Goal: Complete application form: Complete application form

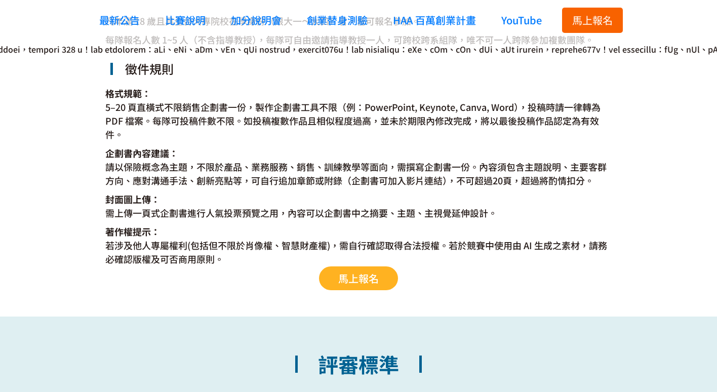
scroll to position [1895, 0]
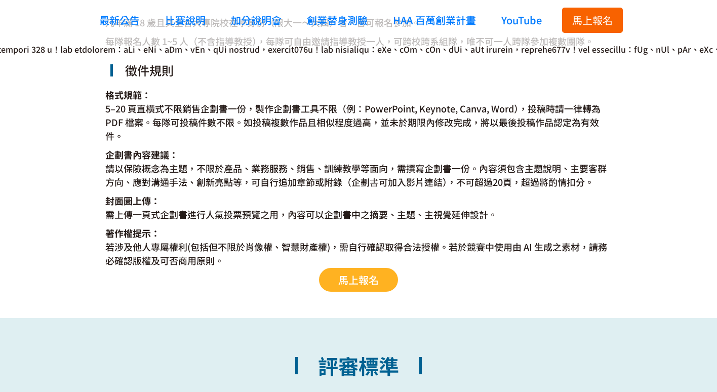
click at [363, 280] on span "馬上報名" at bounding box center [358, 279] width 40 height 15
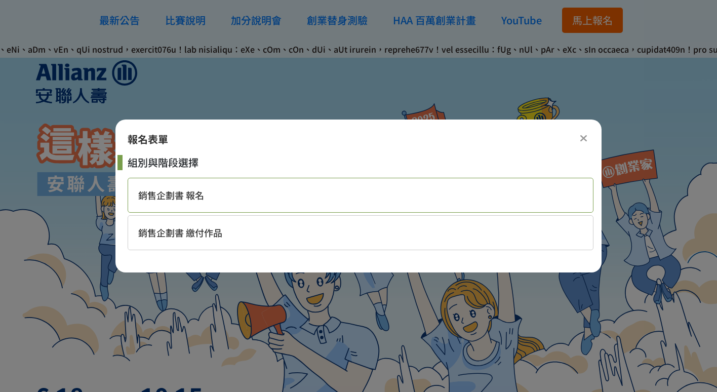
click at [402, 196] on div "銷售企劃書 報名" at bounding box center [361, 195] width 466 height 35
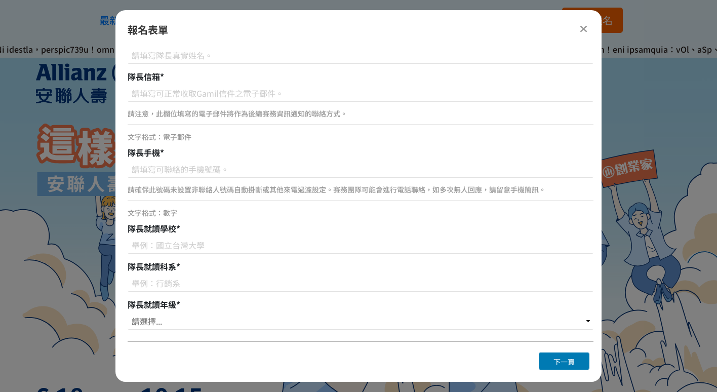
scroll to position [248, 0]
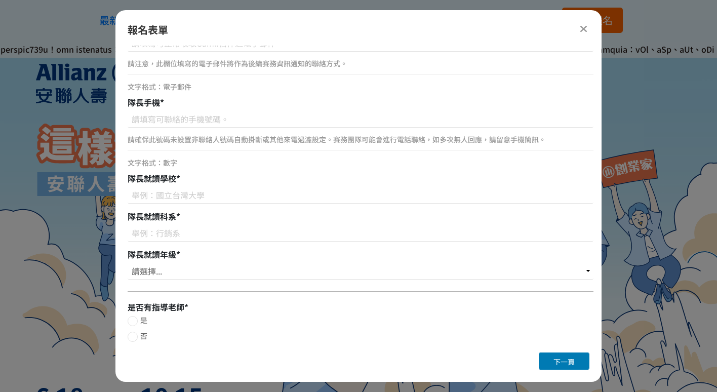
click at [584, 32] on icon at bounding box center [583, 29] width 8 height 10
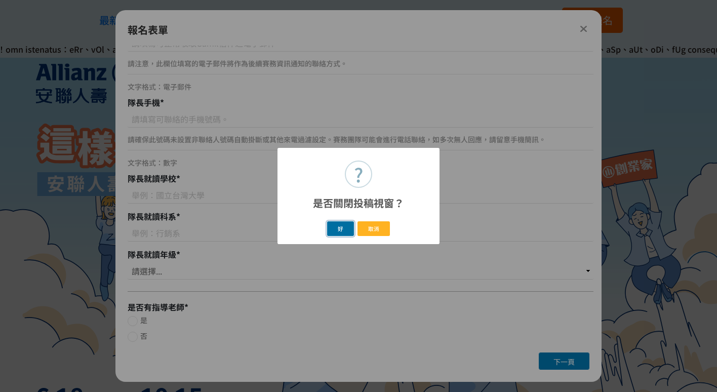
click at [340, 227] on button "好" at bounding box center [340, 228] width 27 height 15
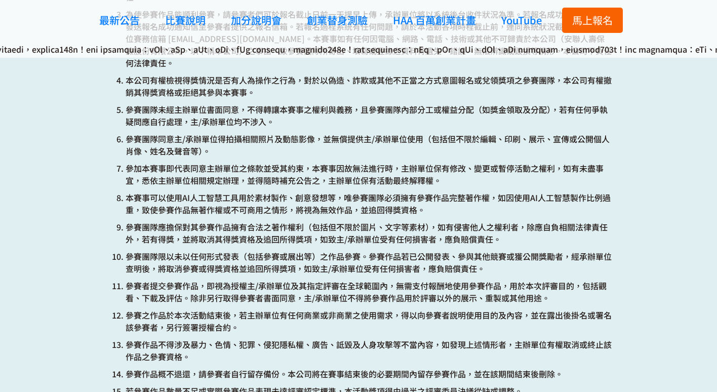
scroll to position [3071, 0]
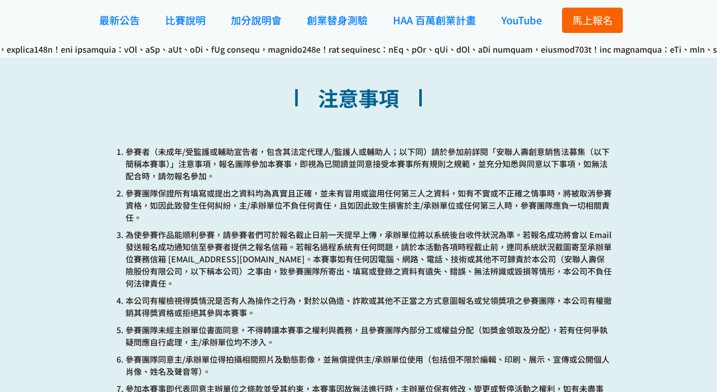
click at [700, 10] on div "最新公告 比賽說明 加分說明會 創業替身測驗 HAA 百萬創業計畫 YouTube 馬上報名 最新公告 比賽說明 加分說明會 創業替身測驗 HAA 百萬創業計…" at bounding box center [358, 20] width 717 height 40
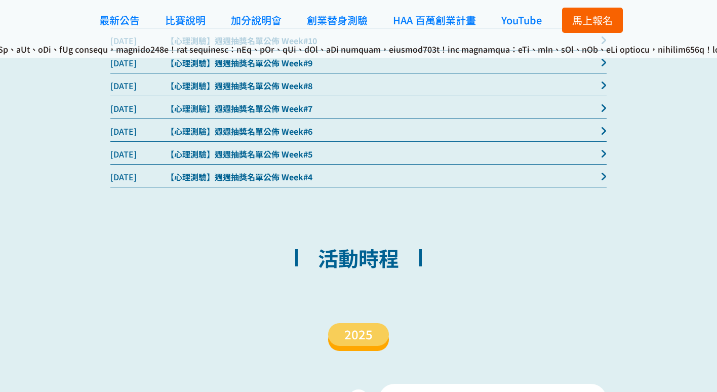
scroll to position [844, 0]
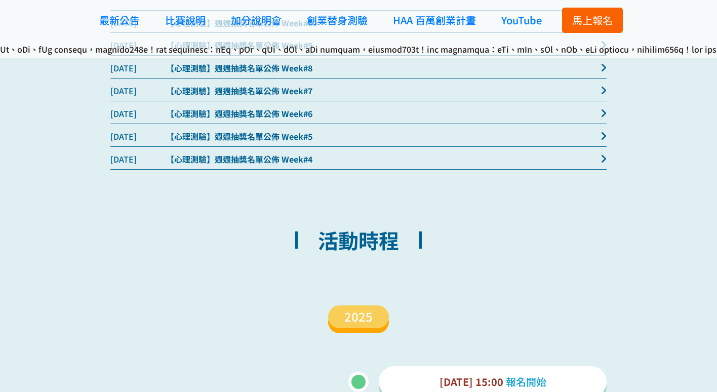
click at [361, 333] on div "2025" at bounding box center [358, 317] width 706 height 74
click at [359, 321] on span "2025" at bounding box center [358, 316] width 28 height 18
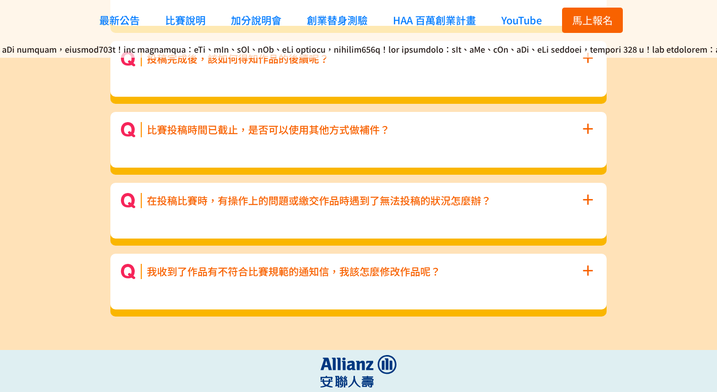
scroll to position [4690, 0]
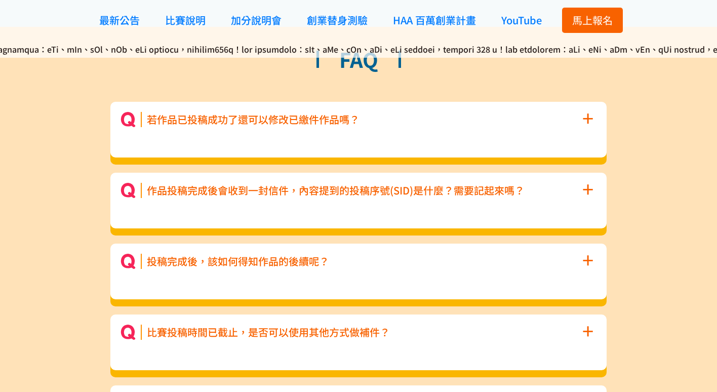
drag, startPoint x: 579, startPoint y: 125, endPoint x: 592, endPoint y: 121, distance: 13.1
click at [579, 125] on div "若作品已投稿成功了還可以修改已繳件作品嗎？ +" at bounding box center [358, 119] width 476 height 15
click at [590, 119] on span "+" at bounding box center [587, 117] width 11 height 29
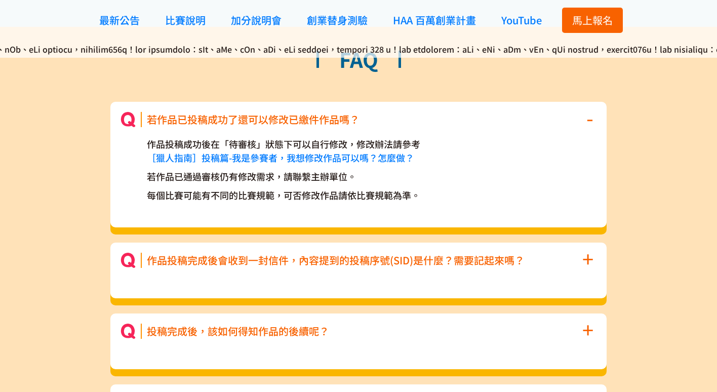
click at [584, 22] on span "馬上報名" at bounding box center [592, 20] width 40 height 15
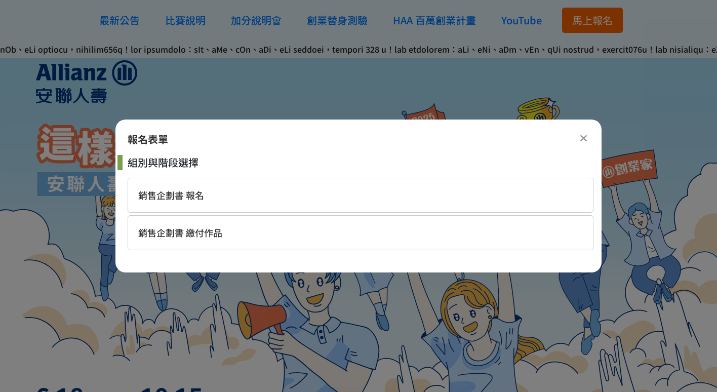
scroll to position [0, 0]
click at [254, 226] on div "銷售企劃書 繳付作品" at bounding box center [361, 232] width 466 height 35
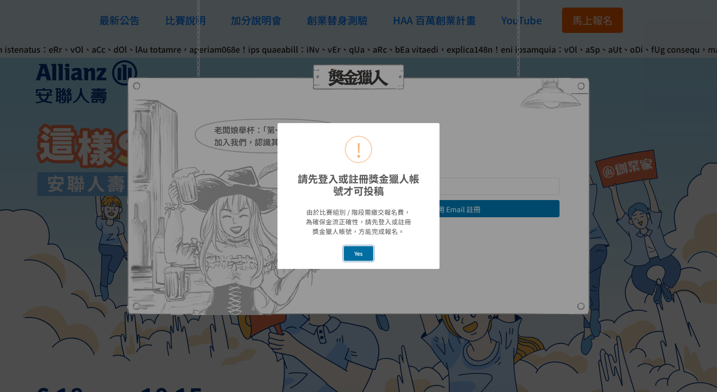
click at [357, 252] on button "Yes" at bounding box center [359, 253] width 30 height 15
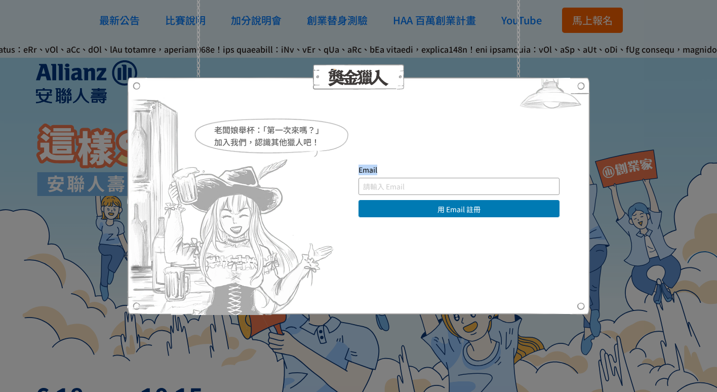
drag, startPoint x: 417, startPoint y: 180, endPoint x: 415, endPoint y: 185, distance: 5.5
click at [417, 183] on div "Email" at bounding box center [458, 179] width 201 height 30
click at [414, 186] on input "text" at bounding box center [458, 186] width 201 height 17
type input "[EMAIL_ADDRESS][DOMAIN_NAME]"
click at [414, 212] on button "用 Email 註冊" at bounding box center [458, 208] width 201 height 17
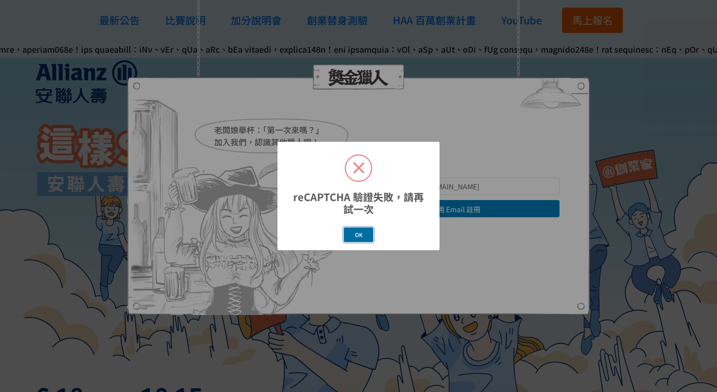
click at [352, 234] on button "OK" at bounding box center [358, 234] width 29 height 15
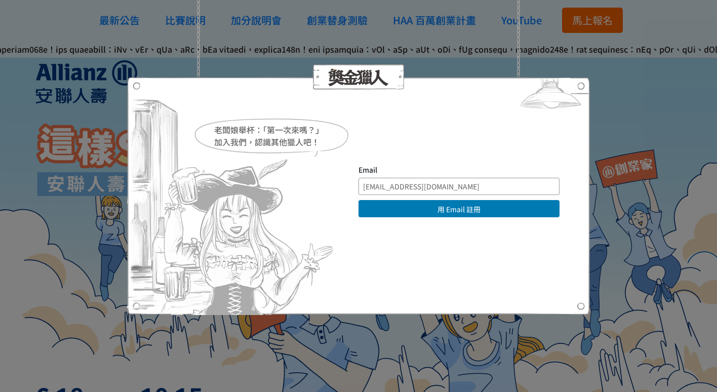
click at [476, 192] on input "[EMAIL_ADDRESS][DOMAIN_NAME]" at bounding box center [458, 186] width 201 height 17
drag, startPoint x: 470, startPoint y: 186, endPoint x: 298, endPoint y: 176, distance: 172.3
click at [298, 176] on div "老闆娘舉杯：「第一次來嗎？」 加入我們，認識其他獵人吧！ Email [EMAIL_ADDRESS][DOMAIN_NAME] 用 Email 註冊 直接登入…" at bounding box center [358, 195] width 402 height 63
click at [392, 185] on input "text" at bounding box center [458, 186] width 201 height 17
click at [401, 189] on input "text" at bounding box center [458, 186] width 201 height 17
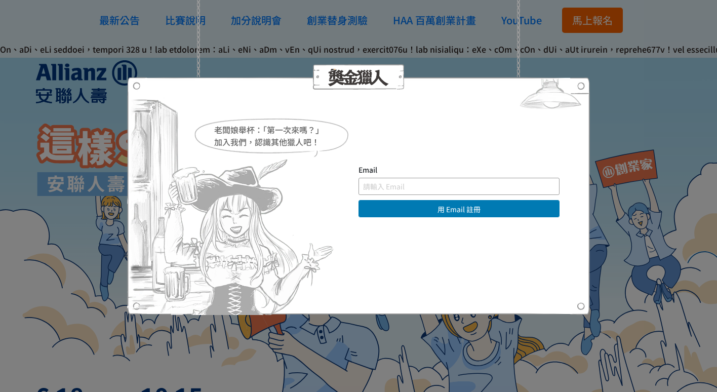
click at [383, 181] on input "text" at bounding box center [458, 186] width 201 height 17
type input "Y"
type input "[EMAIL_ADDRESS][DOMAIN_NAME]"
click at [393, 210] on button "用 Email 註冊" at bounding box center [458, 208] width 201 height 17
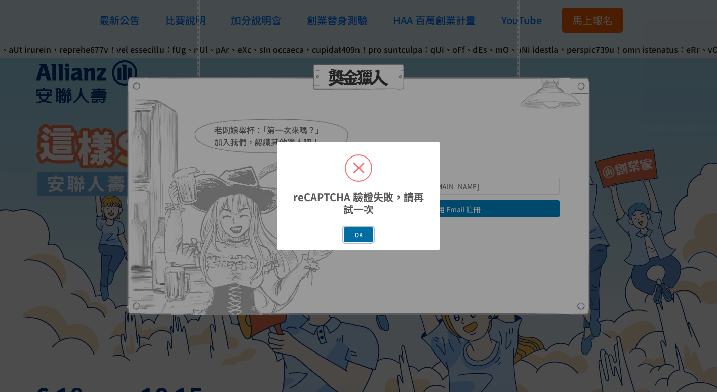
click at [358, 235] on button "OK" at bounding box center [358, 234] width 29 height 15
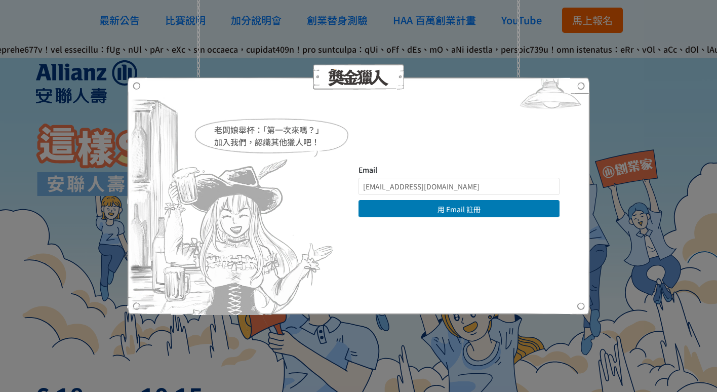
click at [636, 197] on div "老闆娘舉杯：「第一次來嗎？」 加入我們，認識其他獵人吧！ Email [EMAIL_ADDRESS][DOMAIN_NAME] 用 Email 註冊 直接登入…" at bounding box center [358, 196] width 717 height 392
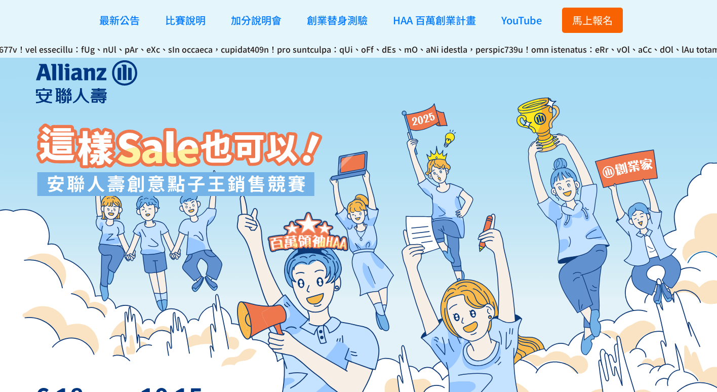
click at [581, 19] on span "馬上報名" at bounding box center [592, 20] width 40 height 15
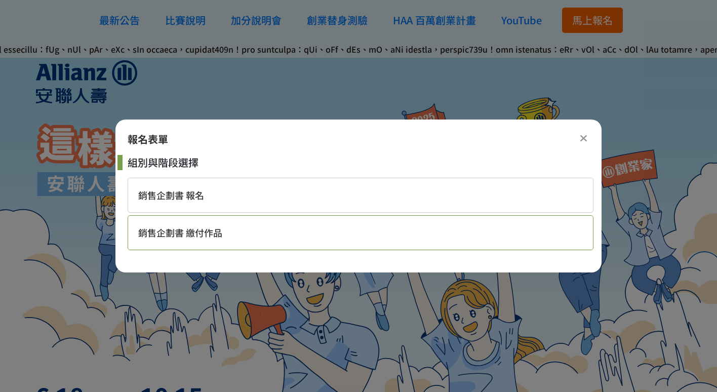
click at [292, 231] on div "銷售企劃書 繳付作品" at bounding box center [361, 232] width 466 height 35
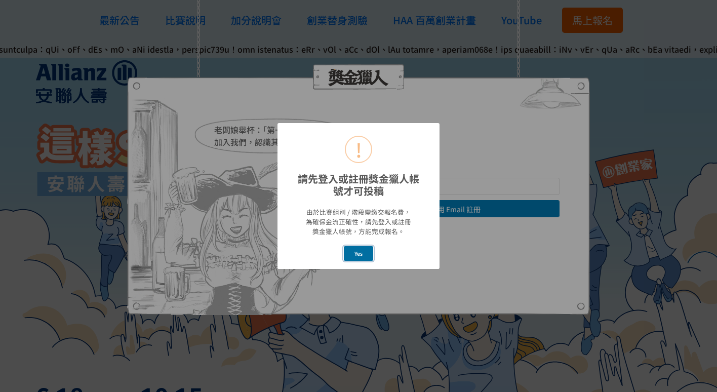
click at [359, 252] on button "Yes" at bounding box center [359, 253] width 30 height 15
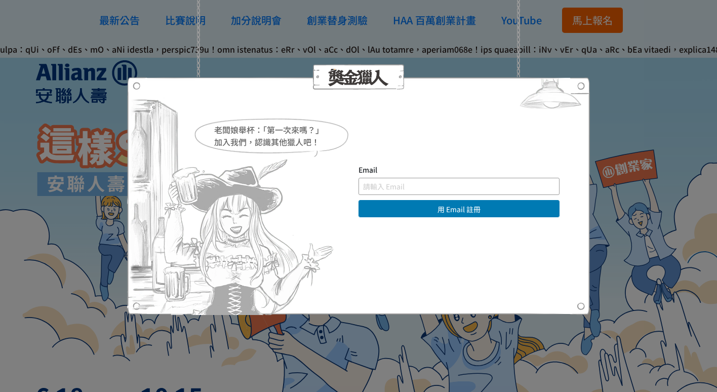
click at [399, 192] on input "text" at bounding box center [458, 186] width 201 height 17
click at [614, 83] on div "老闆娘舉杯：「第一次來嗎？」 加入我們，認識其他獵人吧！ Email 用 Email 註冊 直接登入 | 使用其他方式註冊 求救！ 註冊帳號即表示您已同意獎金…" at bounding box center [358, 196] width 717 height 392
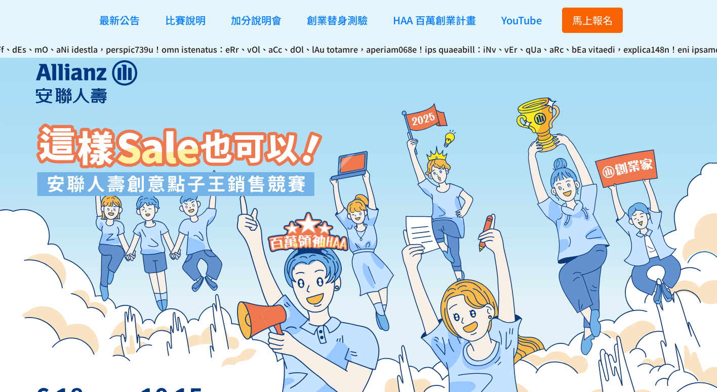
click at [588, 24] on span "馬上報名" at bounding box center [592, 20] width 40 height 15
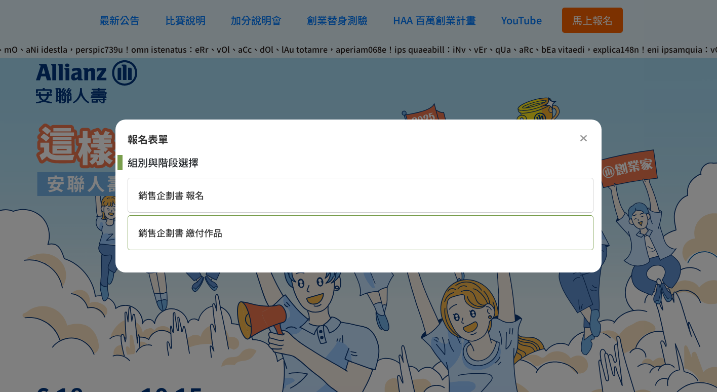
click at [345, 238] on div "銷售企劃書 繳付作品" at bounding box center [361, 232] width 466 height 35
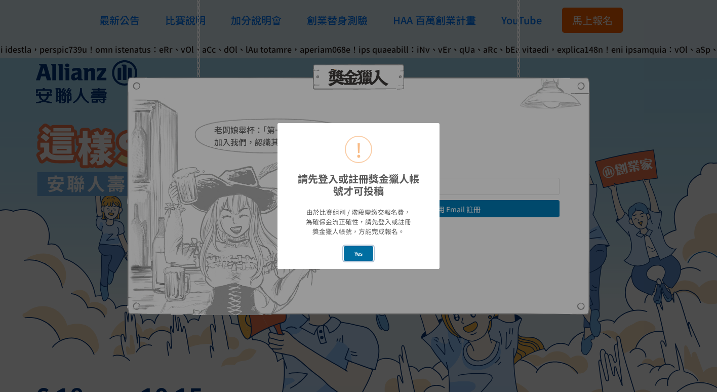
click at [351, 248] on button "Yes" at bounding box center [359, 253] width 30 height 15
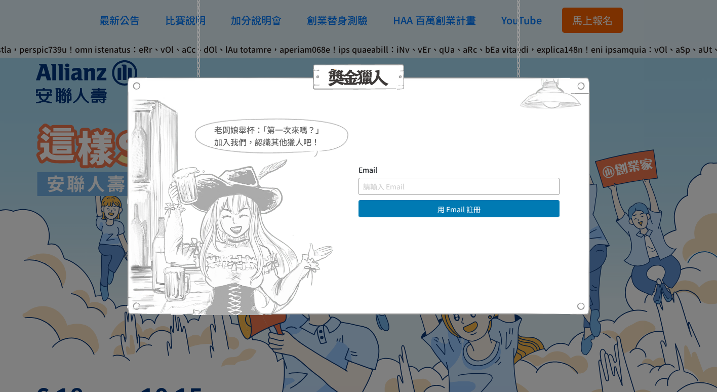
click at [422, 191] on input "text" at bounding box center [458, 186] width 201 height 17
click at [408, 183] on input "text" at bounding box center [458, 186] width 201 height 17
click at [391, 212] on button "用 Email 註冊" at bounding box center [458, 208] width 201 height 17
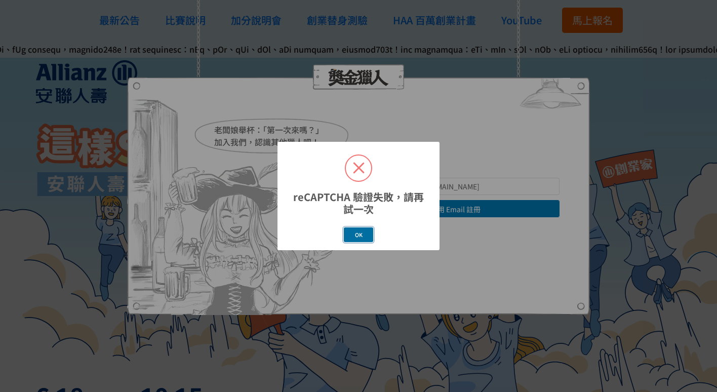
click at [362, 234] on button "OK" at bounding box center [358, 234] width 29 height 15
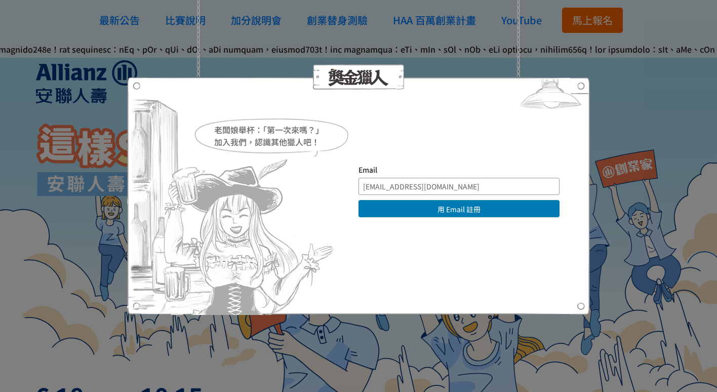
drag, startPoint x: 418, startPoint y: 189, endPoint x: 362, endPoint y: 172, distance: 58.4
click at [363, 172] on div "Email [EMAIL_ADDRESS][DOMAIN_NAME]" at bounding box center [458, 179] width 201 height 30
click at [358, 200] on button "用 Email 註冊" at bounding box center [458, 208] width 201 height 17
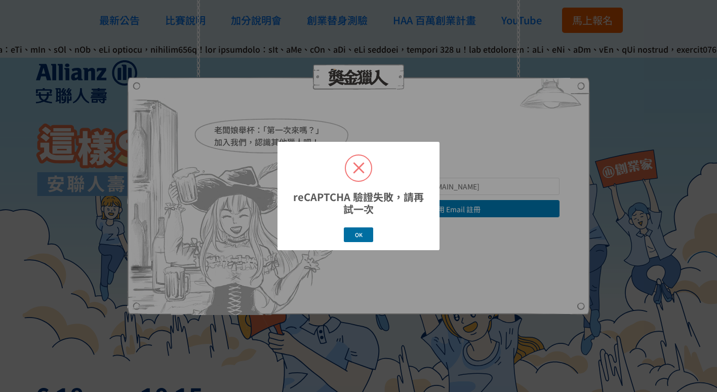
click at [358, 243] on div "OK Cancel" at bounding box center [358, 235] width 149 height 18
click at [358, 238] on button "OK" at bounding box center [358, 234] width 29 height 15
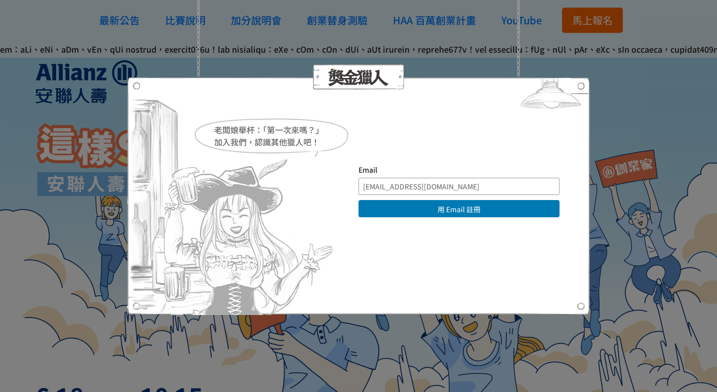
drag, startPoint x: 361, startPoint y: 187, endPoint x: 418, endPoint y: 190, distance: 56.8
click at [418, 190] on input "[EMAIL_ADDRESS][DOMAIN_NAME]" at bounding box center [458, 186] width 201 height 17
type input "[EMAIL_ADDRESS][DOMAIN_NAME]"
click at [430, 202] on button "用 Email 註冊" at bounding box center [458, 208] width 201 height 17
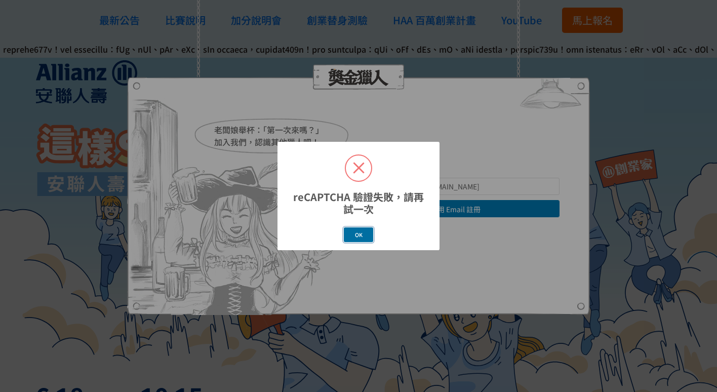
click at [371, 237] on button "OK" at bounding box center [358, 234] width 29 height 15
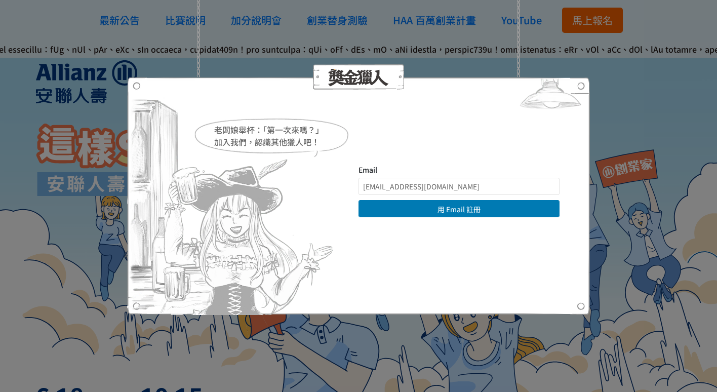
click at [466, 31] on div "老闆娘舉杯：「第一次來嗎？」 加入我們，認識其他獵人吧！ Email [EMAIL_ADDRESS][DOMAIN_NAME] 用 Email 註冊 直接登入…" at bounding box center [358, 196] width 717 height 392
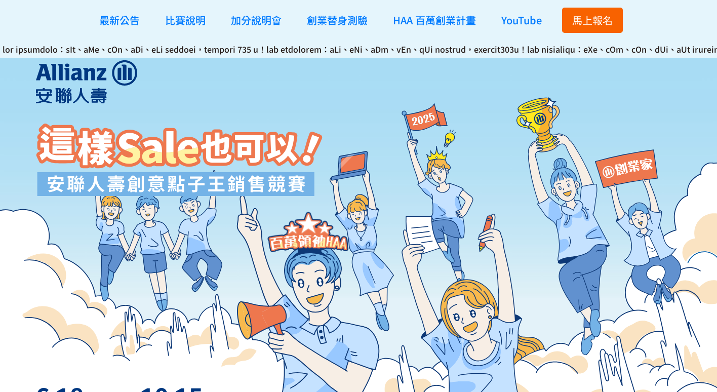
click at [604, 25] on span "馬上報名" at bounding box center [592, 20] width 40 height 15
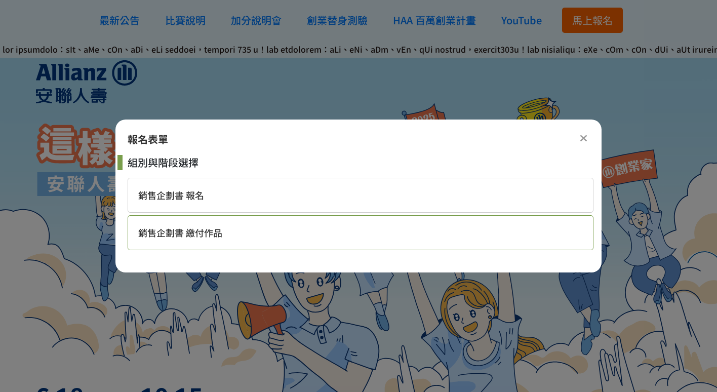
click at [368, 244] on div "銷售企劃書 繳付作品" at bounding box center [361, 232] width 466 height 35
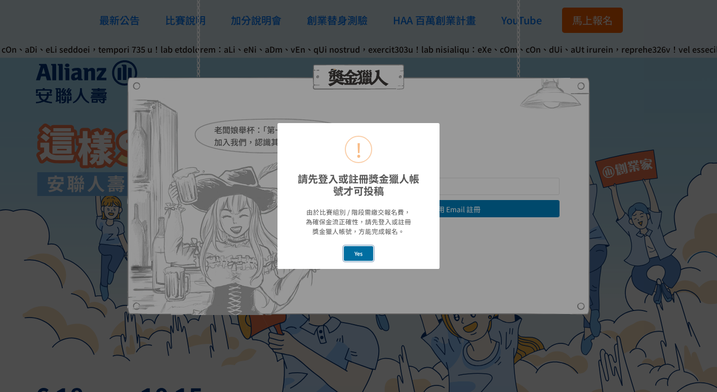
click at [362, 251] on button "Yes" at bounding box center [359, 253] width 30 height 15
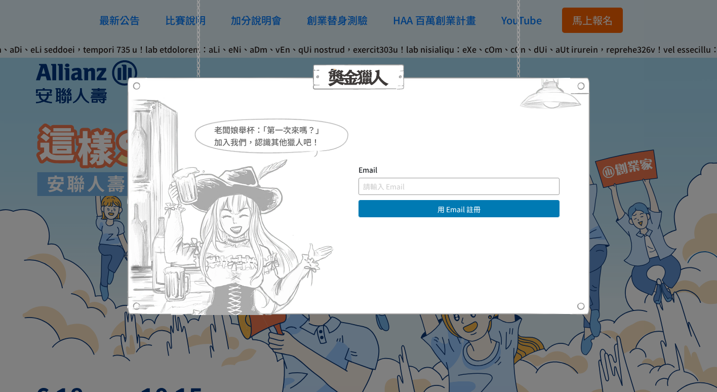
click at [428, 188] on input "text" at bounding box center [458, 186] width 201 height 17
click at [358, 200] on button "用 Email 註冊" at bounding box center [458, 208] width 201 height 17
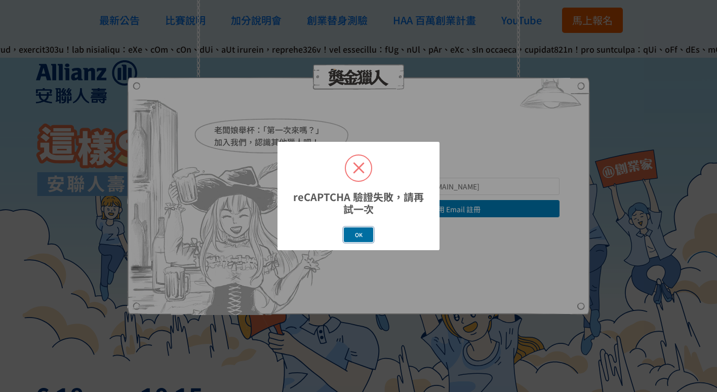
click at [368, 233] on button "OK" at bounding box center [358, 234] width 29 height 15
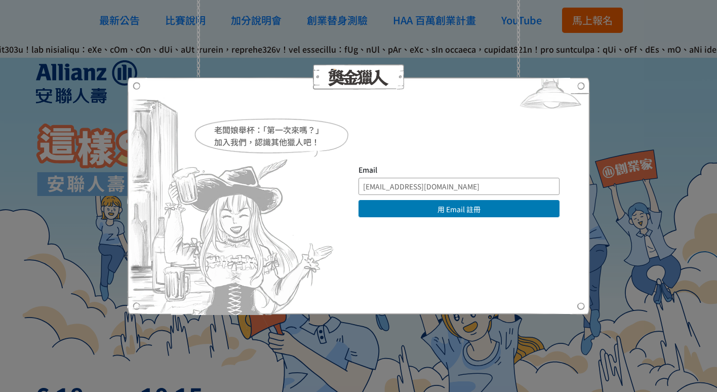
drag, startPoint x: 420, startPoint y: 187, endPoint x: 358, endPoint y: 186, distance: 61.2
click at [357, 186] on div "Email changyining1101@gmail.com 用 Email 註冊 直接登入 | 使用其他方式註冊 求救！ 註冊帳號即表示您已同意獎金獵人 …" at bounding box center [358, 195] width 402 height 63
click at [358, 200] on button "用 Email 註冊" at bounding box center [458, 208] width 201 height 17
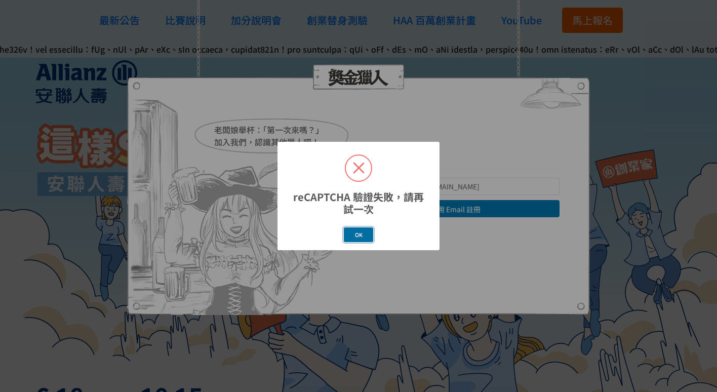
click at [355, 237] on button "OK" at bounding box center [358, 234] width 29 height 15
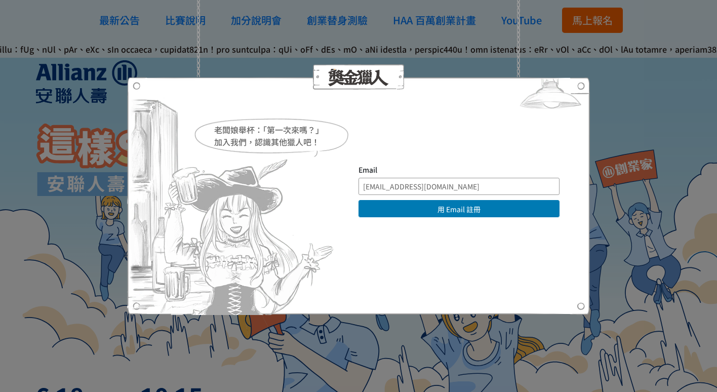
drag, startPoint x: 405, startPoint y: 188, endPoint x: 404, endPoint y: 183, distance: 5.2
click at [403, 187] on input "[EMAIL_ADDRESS][DOMAIN_NAME]" at bounding box center [458, 186] width 201 height 17
drag, startPoint x: 414, startPoint y: 188, endPoint x: 362, endPoint y: 185, distance: 52.7
click at [362, 185] on input "[EMAIL_ADDRESS][DOMAIN_NAME]" at bounding box center [458, 186] width 201 height 17
type input "[EMAIL_ADDRESS][DOMAIN_NAME]"
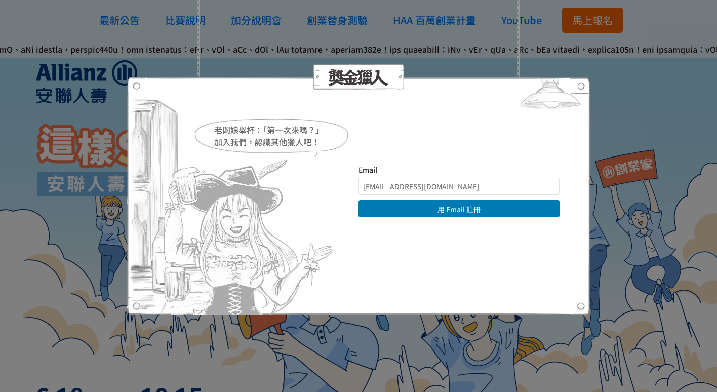
click at [529, 203] on button "用 Email 註冊" at bounding box center [458, 208] width 201 height 17
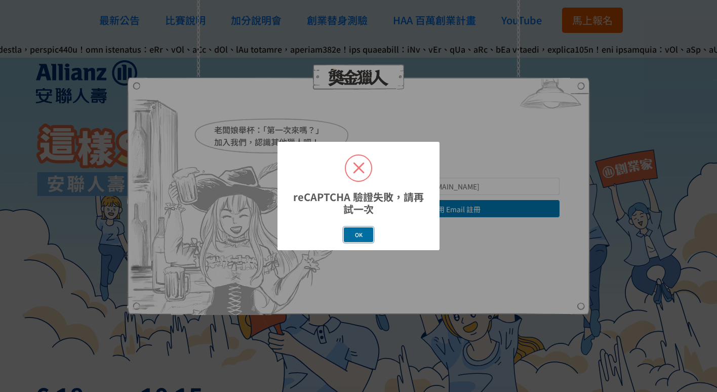
click at [367, 238] on button "OK" at bounding box center [358, 234] width 29 height 15
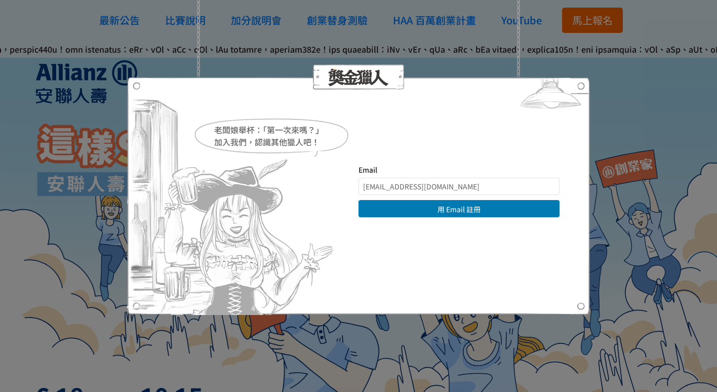
click at [446, 207] on button "用 Email 註冊" at bounding box center [458, 208] width 201 height 17
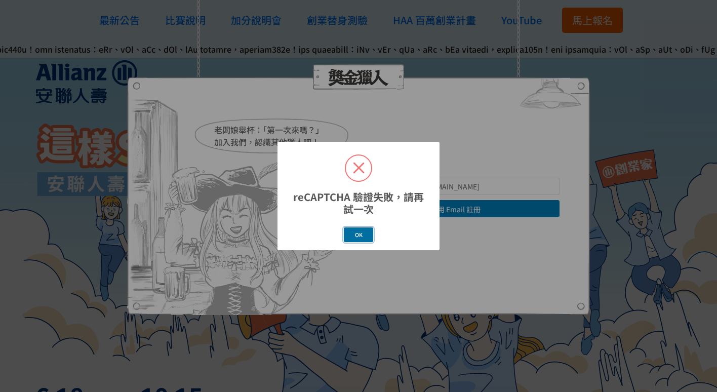
click at [345, 231] on button "OK" at bounding box center [358, 234] width 29 height 15
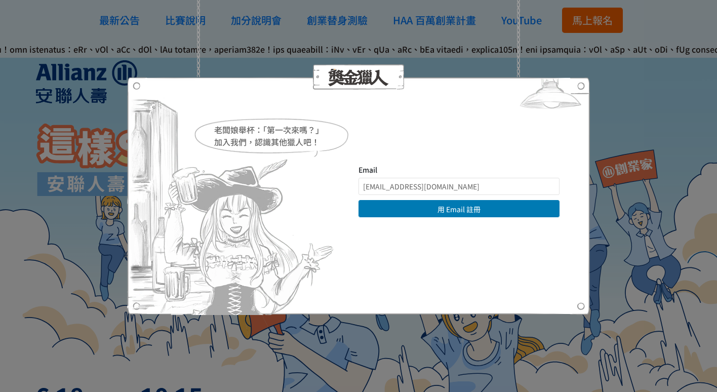
click at [580, 87] on img at bounding box center [550, 96] width 78 height 38
click at [612, 102] on div "老闆娘舉杯：「第一次來嗎？」 加入我們，認識其他獵人吧！ Email [EMAIL_ADDRESS][DOMAIN_NAME] 用 Email 註冊 直接登入…" at bounding box center [358, 196] width 717 height 392
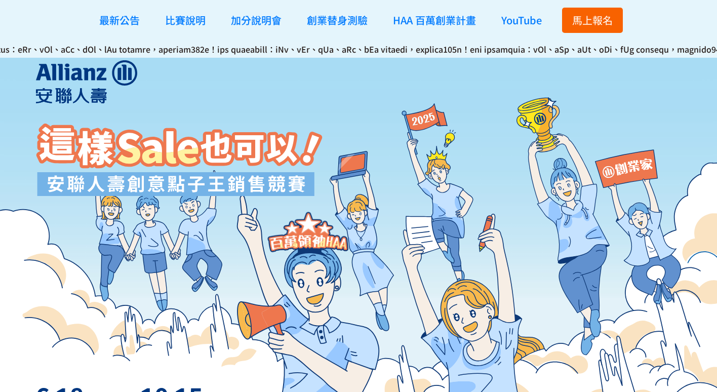
click at [585, 24] on span "馬上報名" at bounding box center [592, 20] width 40 height 15
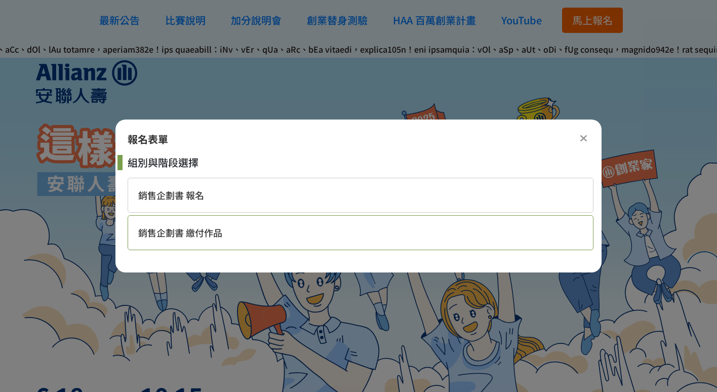
click at [442, 227] on div "銷售企劃書 繳付作品" at bounding box center [361, 232] width 466 height 35
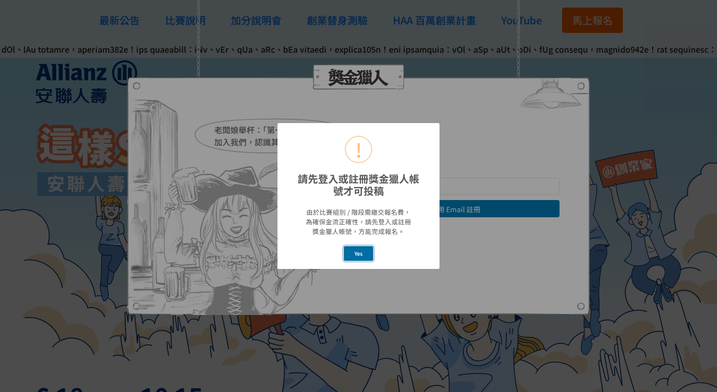
click at [363, 257] on button "Yes" at bounding box center [359, 253] width 30 height 15
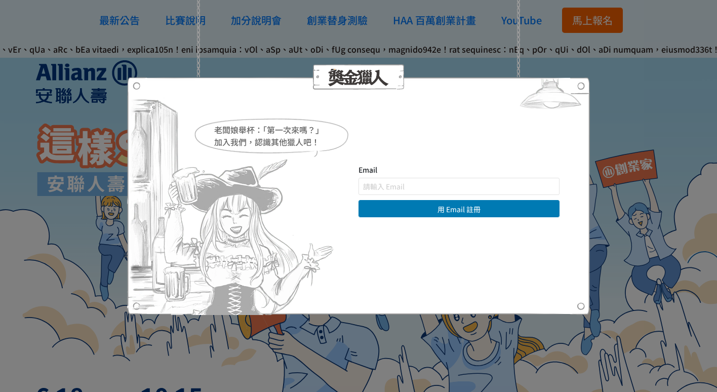
click at [432, 207] on button "用 Email 註冊" at bounding box center [458, 208] width 201 height 17
click at [446, 187] on input "text" at bounding box center [458, 186] width 201 height 17
click at [464, 141] on div at bounding box center [358, 196] width 463 height 238
click at [604, 96] on div "老闆娘舉杯：「第一次來嗎？」 加入我們，認識其他獵人吧！ Email 用 Email 註冊 直接登入 | 使用其他方式註冊 求救！ 註冊帳號即表示您已同意獎金…" at bounding box center [358, 196] width 717 height 392
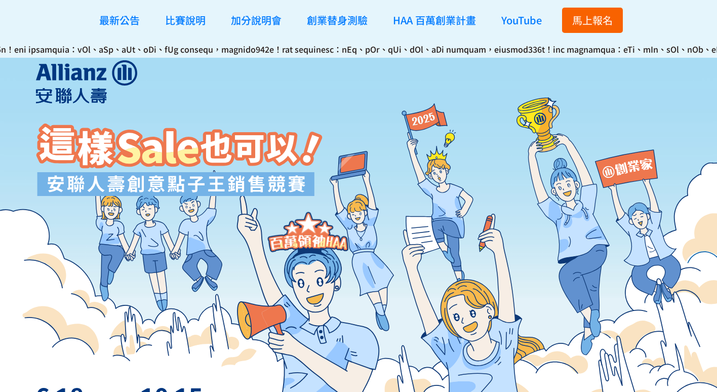
click at [696, 4] on div "最新公告 比賽說明 加分說明會 創業替身測驗 HAA 百萬創業計畫 YouTube 馬上報名 最新公告 比賽說明 加分說明會 創業替身測驗 HAA 百萬創業計…" at bounding box center [358, 20] width 717 height 40
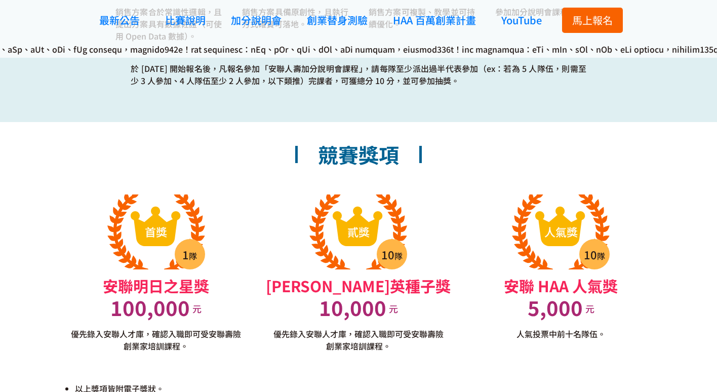
scroll to position [2075, 0]
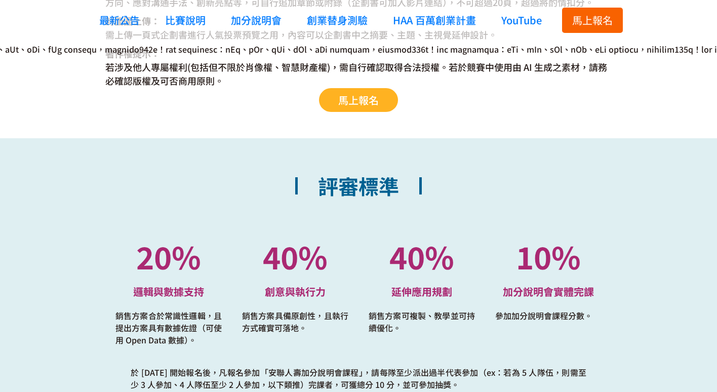
click at [372, 94] on span "馬上報名" at bounding box center [358, 100] width 40 height 15
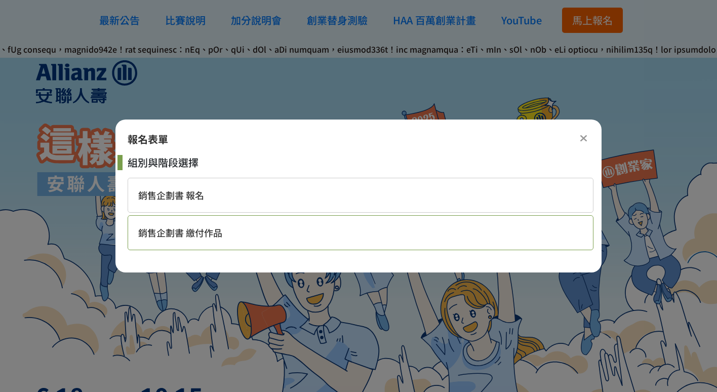
click at [318, 240] on div "銷售企劃書 繳付作品" at bounding box center [361, 232] width 466 height 35
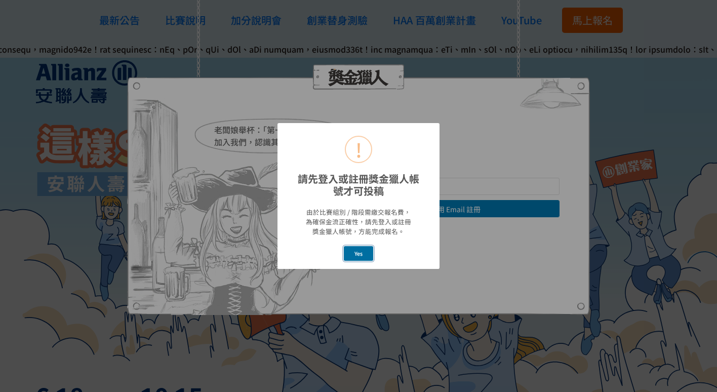
click at [363, 250] on button "Yes" at bounding box center [359, 253] width 30 height 15
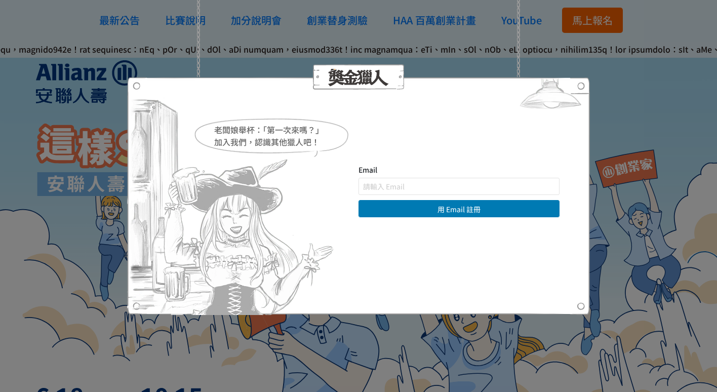
click at [580, 93] on img at bounding box center [550, 96] width 78 height 38
click at [643, 41] on div "老闆娘舉杯：「第一次來嗎？」 加入我們，認識其他獵人吧！ Email 用 Email 註冊 直接登入 | 使用其他方式註冊 求救！ 註冊帳號即表示您已同意獎金…" at bounding box center [358, 196] width 717 height 392
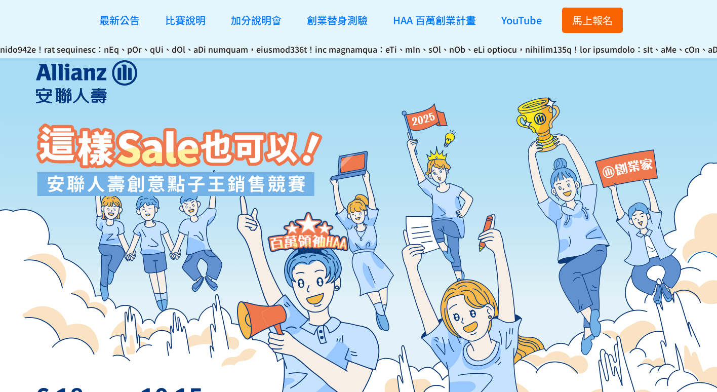
drag, startPoint x: 682, startPoint y: 9, endPoint x: 674, endPoint y: 22, distance: 15.0
click at [676, 21] on div "最新公告 比賽說明 加分說明會 創業替身測驗 HAA 百萬創業計畫 YouTube 馬上報名 最新公告 比賽說明 加分說明會 創業替身測驗 HAA 百萬創業計…" at bounding box center [358, 20] width 717 height 40
click at [534, 233] on img at bounding box center [472, 327] width 143 height 227
click at [596, 21] on span "馬上報名" at bounding box center [592, 20] width 40 height 15
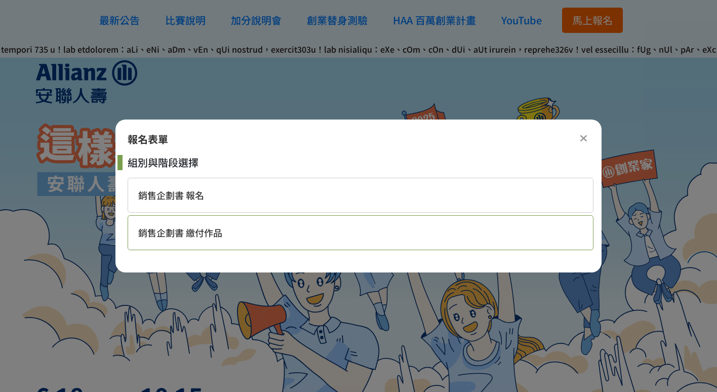
click at [374, 227] on div "銷售企劃書 繳付作品" at bounding box center [361, 232] width 466 height 35
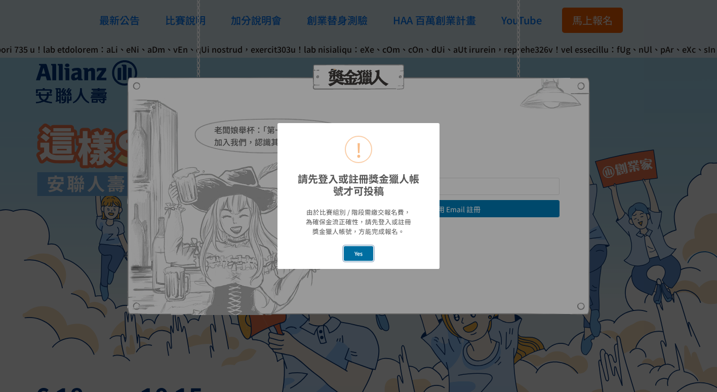
click at [357, 250] on button "Yes" at bounding box center [359, 253] width 30 height 15
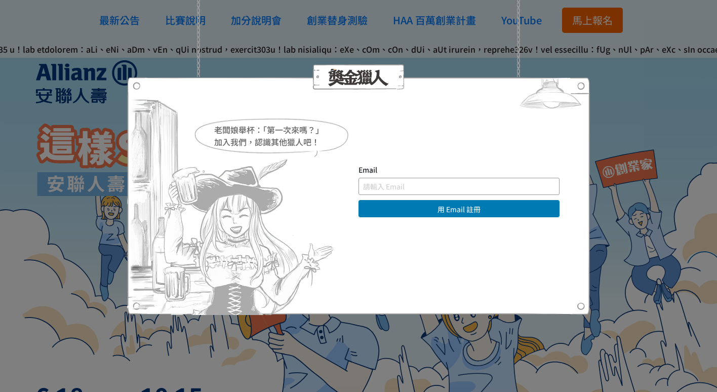
click at [417, 187] on input "text" at bounding box center [458, 186] width 201 height 17
type input "[EMAIL_ADDRESS][DOMAIN_NAME]"
click at [358, 200] on button "用 Email 註冊" at bounding box center [458, 208] width 201 height 17
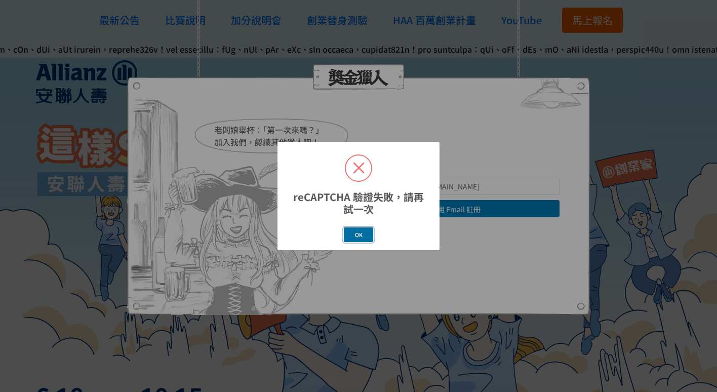
click at [364, 238] on button "OK" at bounding box center [358, 234] width 29 height 15
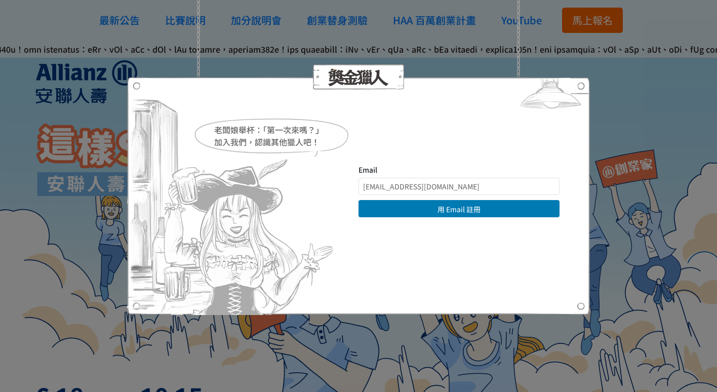
click at [595, 167] on div "老闆娘舉杯：「第一次來嗎？」 加入我們，認識其他獵人吧！ Email [EMAIL_ADDRESS][DOMAIN_NAME] 用 Email 註冊 直接登入…" at bounding box center [358, 196] width 717 height 392
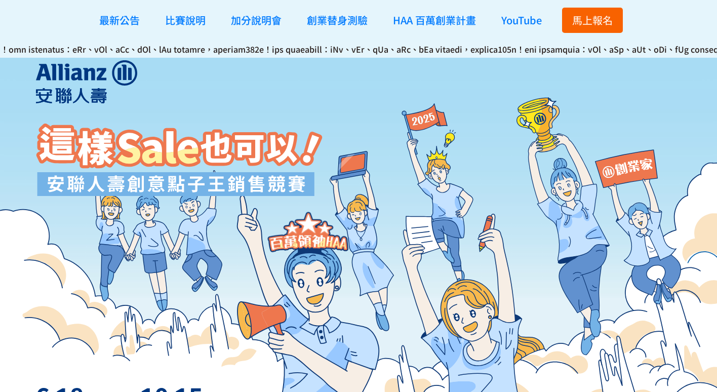
click at [610, 27] on button "馬上報名" at bounding box center [592, 20] width 61 height 25
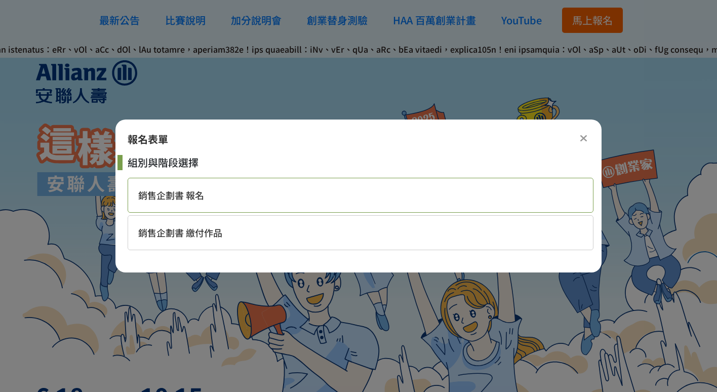
click at [359, 199] on div "銷售企劃書 報名" at bounding box center [361, 195] width 466 height 35
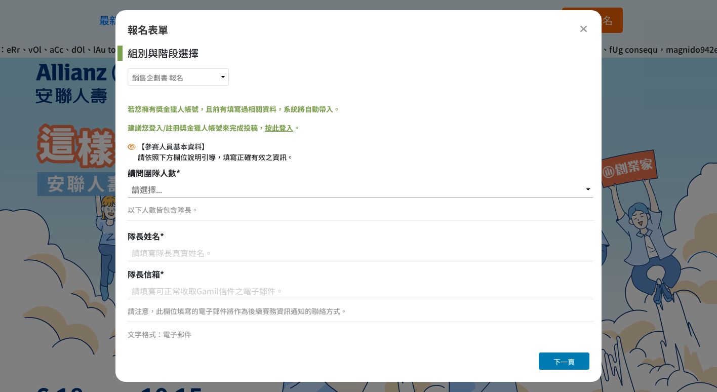
click at [269, 194] on select "請選擇... 1位（個人參賽） 2位 3位 4位 5位" at bounding box center [361, 189] width 466 height 17
select select "3位"
click at [128, 181] on select "請選擇... 1位（個人參賽） 2位 3位 4位 5位" at bounding box center [361, 189] width 466 height 17
click at [242, 258] on input at bounding box center [361, 252] width 466 height 17
type input "5"
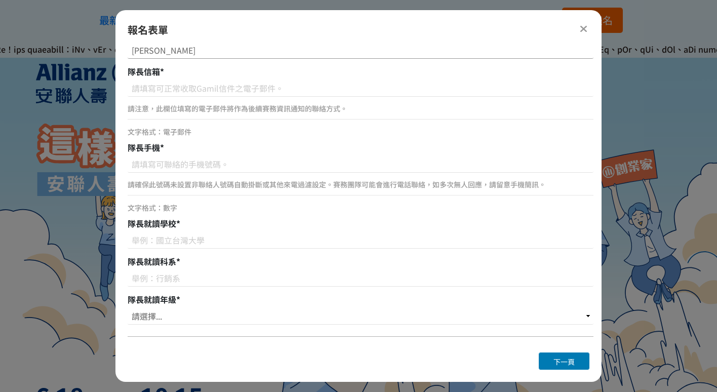
scroll to position [51, 0]
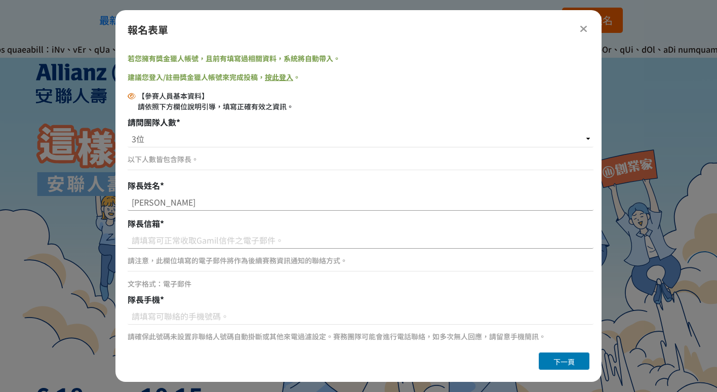
type input "張倚寧"
click at [169, 240] on input at bounding box center [361, 239] width 466 height 17
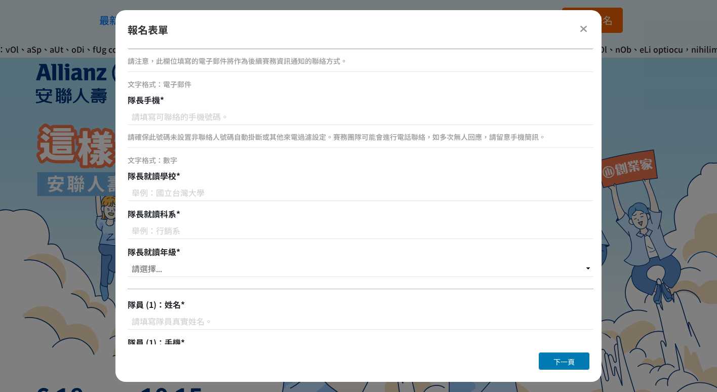
scroll to position [253, 0]
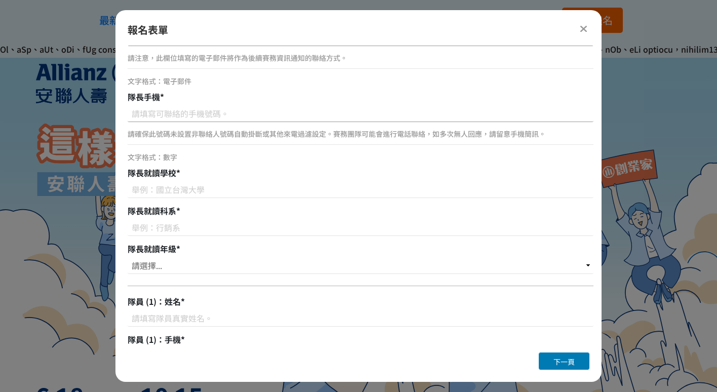
type input "[EMAIL_ADDRESS][DOMAIN_NAME]"
click at [219, 120] on input at bounding box center [361, 113] width 466 height 17
click at [130, 116] on input "0968816089" at bounding box center [361, 113] width 466 height 17
type input "0968816089"
click at [178, 189] on input at bounding box center [361, 189] width 466 height 17
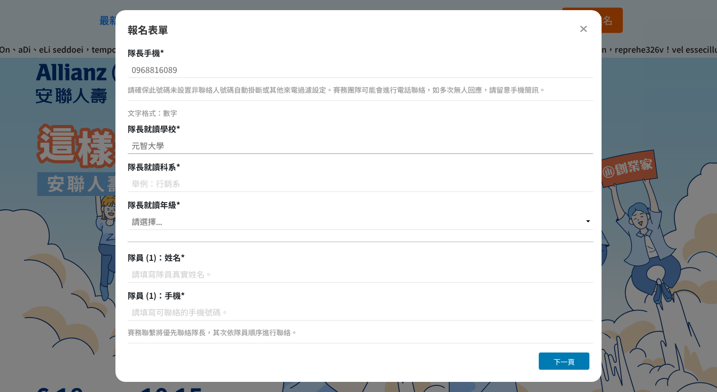
scroll to position [304, 0]
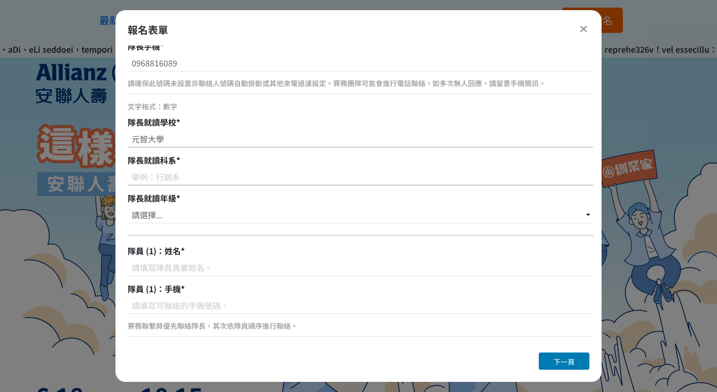
type input "元智大學"
click at [222, 171] on input at bounding box center [361, 176] width 466 height 17
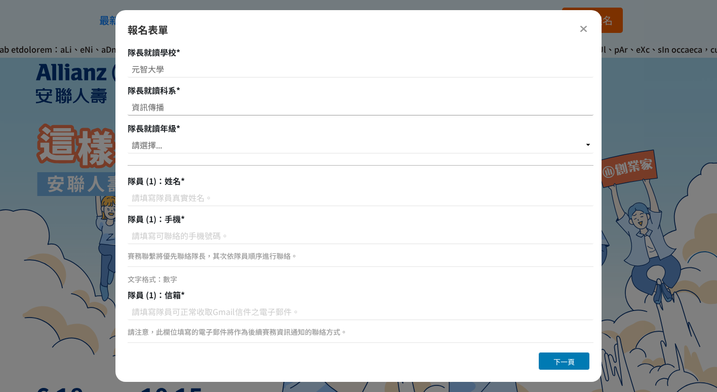
scroll to position [405, 0]
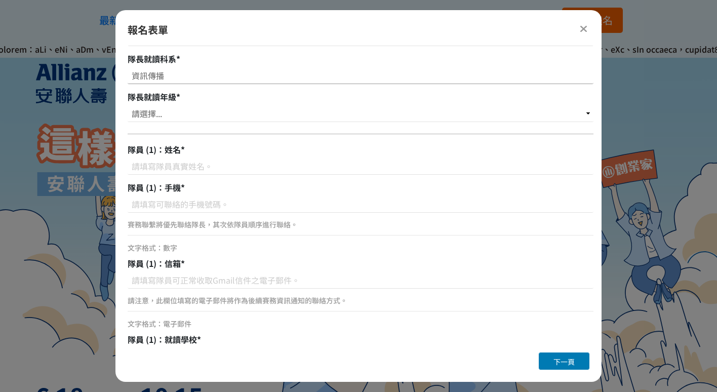
type input "資訊傳播"
click at [198, 124] on div "【參賽人員基本資料】 請依照下方欄位說明引導，填寫正確有效之資訊。 請問團隊人數 * 請選擇... 1位（個人參賽） 2位 3位 4位 5位 以下人數皆包含隊…" at bounding box center [361, 303] width 466 height 1134
click at [197, 116] on select "請選擇... 大一 大二 大三 大四" at bounding box center [361, 113] width 466 height 17
select select "大二"
click at [128, 105] on select "請選擇... 大一 大二 大三 大四" at bounding box center [361, 113] width 466 height 17
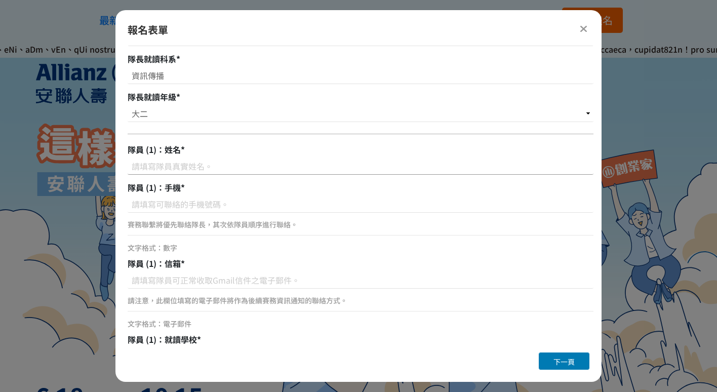
click at [173, 165] on input at bounding box center [361, 165] width 466 height 17
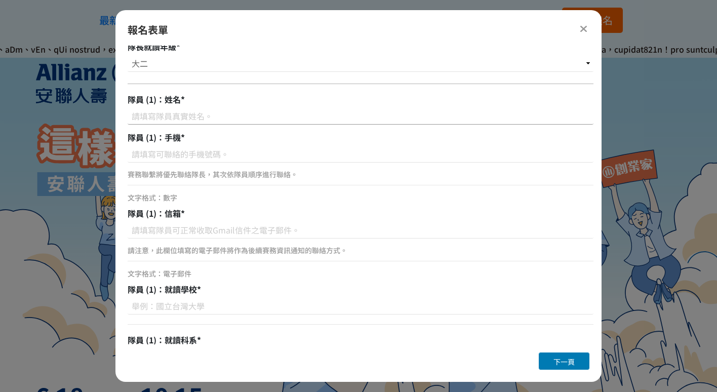
scroll to position [455, 0]
type input "黃馨儀"
click at [146, 153] on input at bounding box center [361, 153] width 466 height 17
click at [189, 189] on div "賽務聯繫將優先聯絡隊長，其次依隊員順序進行聯絡。" at bounding box center [361, 177] width 466 height 23
click at [195, 158] on input at bounding box center [361, 153] width 466 height 17
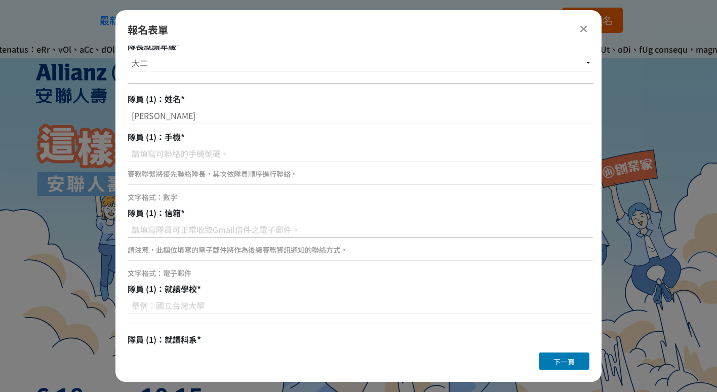
click at [177, 227] on input at bounding box center [361, 229] width 466 height 17
paste input "sherry.huang950330@gmail.com"
type input "sherry.huang950330@gmail.com"
click at [193, 153] on input at bounding box center [361, 153] width 466 height 17
click at [223, 149] on input at bounding box center [361, 153] width 466 height 17
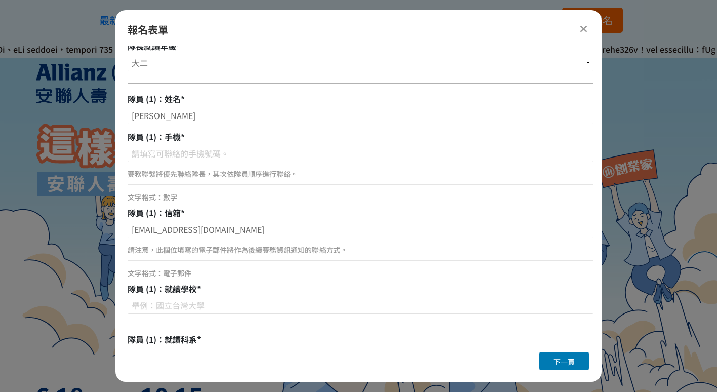
paste input "大同大學事業經營"
type input "大同大學事業經營"
drag, startPoint x: 209, startPoint y: 154, endPoint x: 128, endPoint y: 160, distance: 81.7
click at [128, 160] on input "大同大學事業經營" at bounding box center [361, 153] width 466 height 17
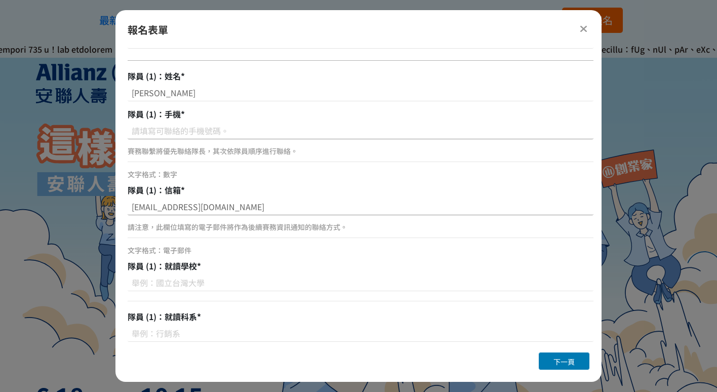
scroll to position [506, 0]
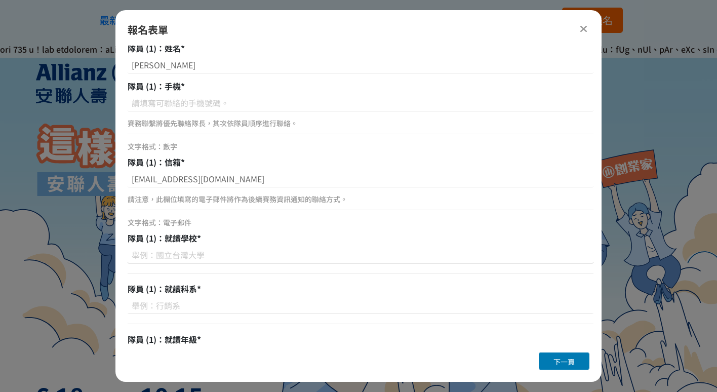
click at [198, 255] on input at bounding box center [361, 254] width 466 height 17
paste input "大同大學事業經營"
type input "大同大學事業經營"
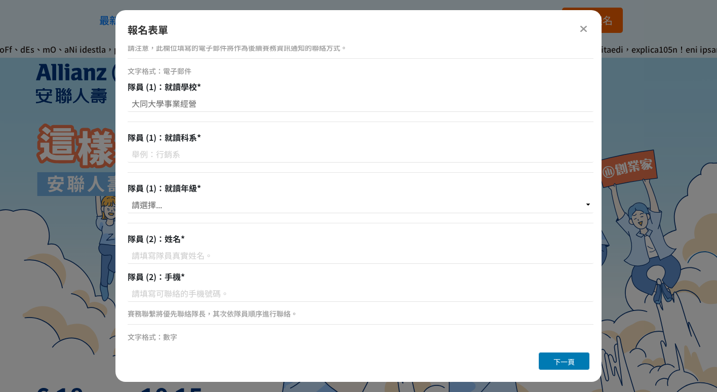
scroll to position [658, 0]
click at [194, 159] on input at bounding box center [361, 153] width 466 height 17
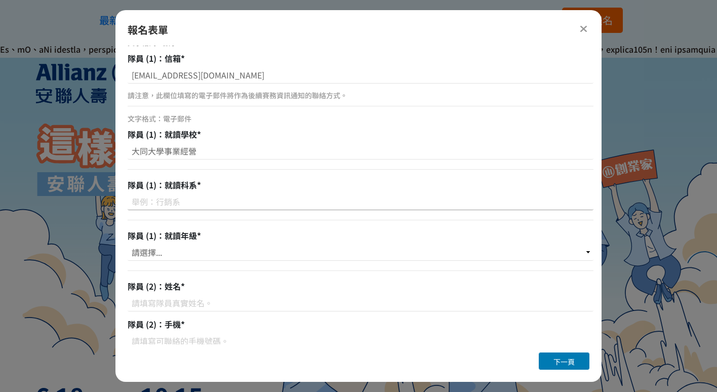
scroll to position [506, 0]
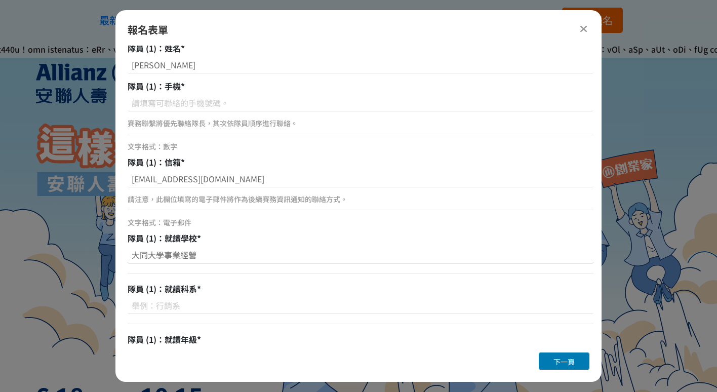
drag, startPoint x: 200, startPoint y: 256, endPoint x: 162, endPoint y: 253, distance: 37.6
click at [162, 253] on input "大同大學事業經營" at bounding box center [361, 254] width 466 height 17
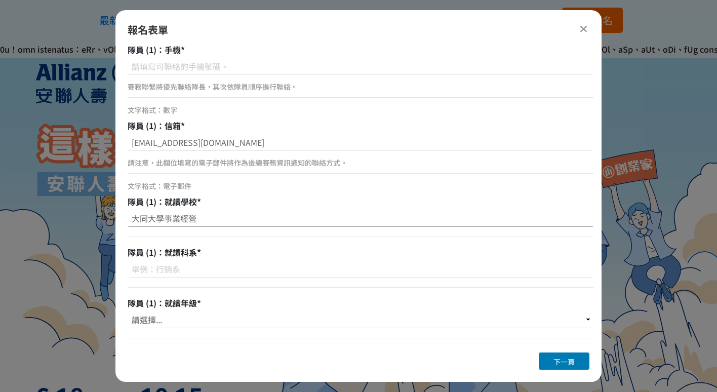
scroll to position [658, 0]
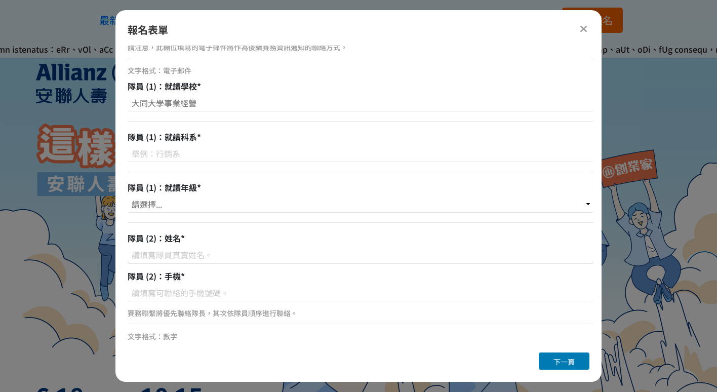
click at [194, 260] on input at bounding box center [361, 254] width 466 height 17
paste input "王明仁"
type input "王明仁"
drag, startPoint x: 199, startPoint y: 103, endPoint x: 163, endPoint y: 100, distance: 36.6
click at [163, 100] on input "大同大學事業經營" at bounding box center [361, 102] width 466 height 17
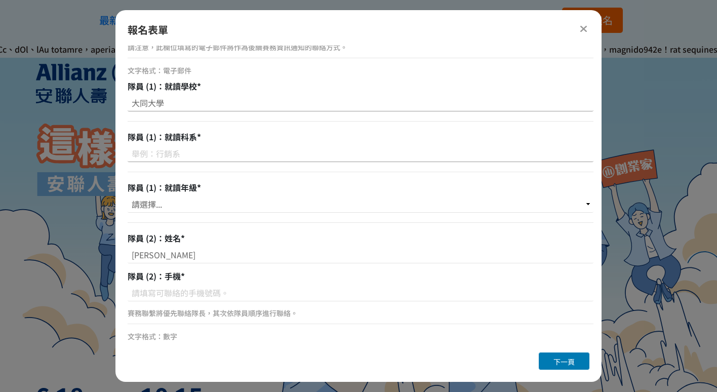
type input "大同大學"
click at [157, 157] on input at bounding box center [361, 153] width 466 height 17
paste input "事業經營"
type input "事業經營"
click at [190, 204] on select "請選擇... 大一 大二 大三 大四" at bounding box center [361, 203] width 466 height 17
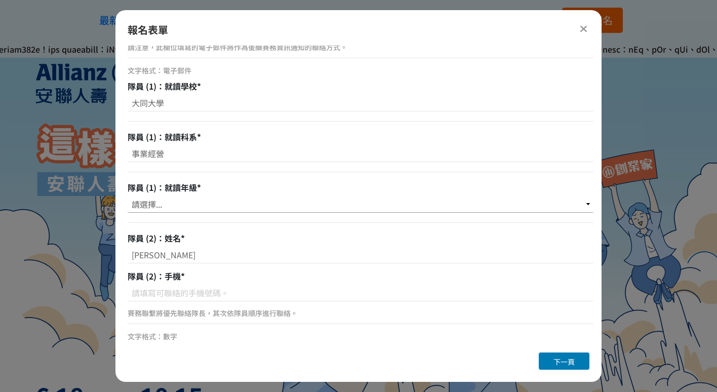
select select "大二"
click at [128, 195] on select "請選擇... 大一 大二 大三 大四" at bounding box center [361, 203] width 466 height 17
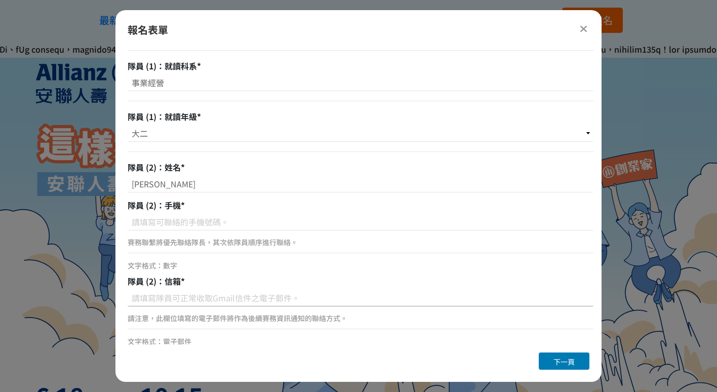
scroll to position [678, 0]
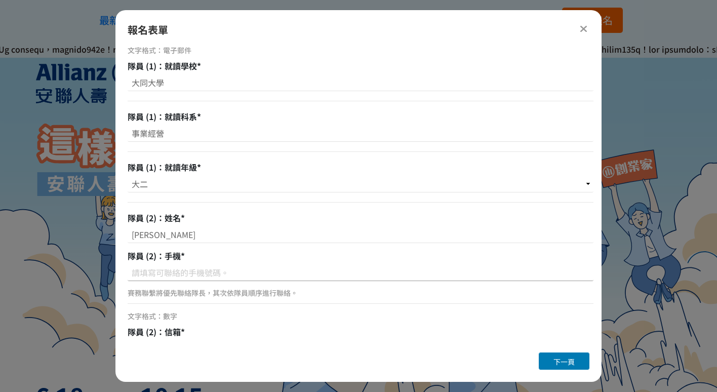
click at [163, 274] on input at bounding box center [361, 272] width 466 height 17
paste input "0926478165"
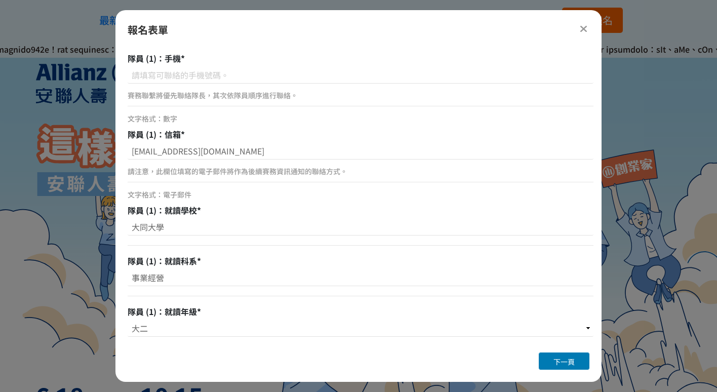
scroll to position [425, 0]
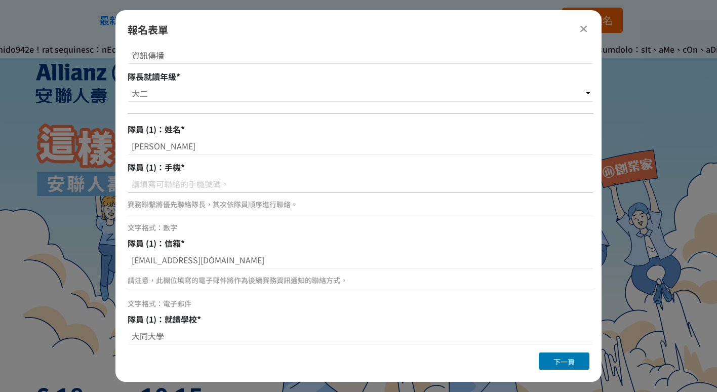
click at [174, 181] on input at bounding box center [361, 183] width 466 height 17
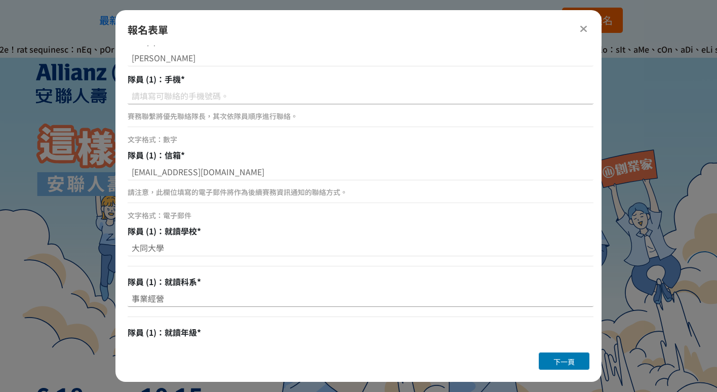
scroll to position [678, 0]
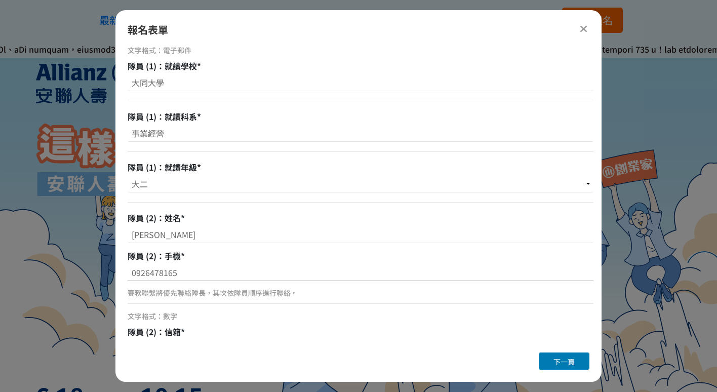
drag, startPoint x: 140, startPoint y: 273, endPoint x: 191, endPoint y: 271, distance: 51.1
click at [191, 271] on input "0926478165" at bounding box center [361, 272] width 466 height 17
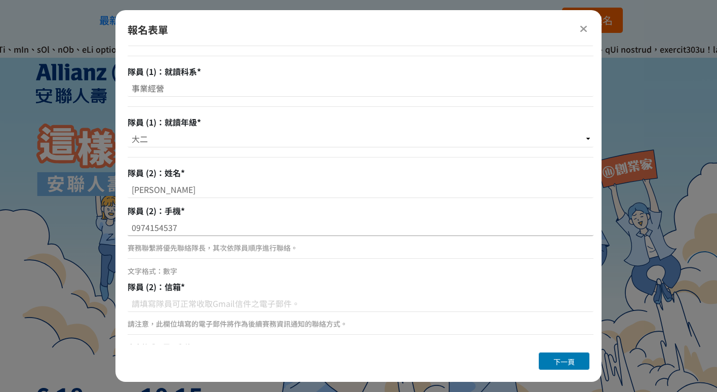
scroll to position [779, 0]
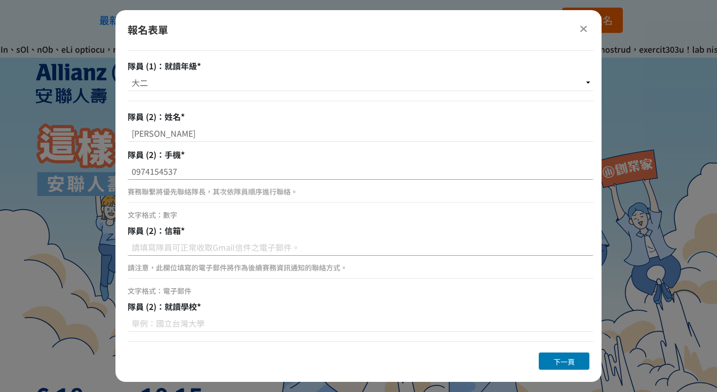
type input "0974154537"
click at [165, 251] on input at bounding box center [361, 246] width 466 height 17
type input "ㄇ"
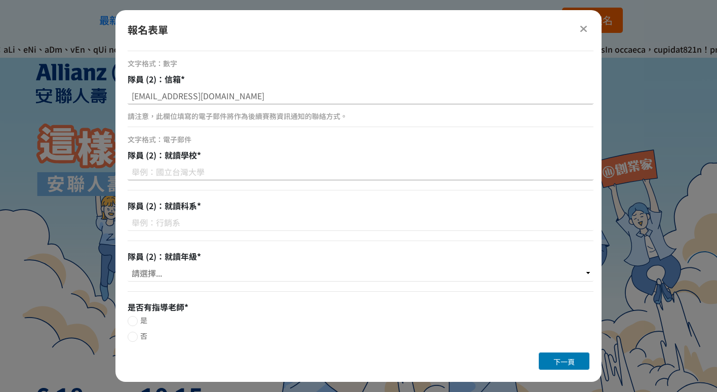
type input "a3338906@gmail.com"
click at [198, 171] on input at bounding box center [361, 171] width 466 height 17
type input "中國科技大學"
click at [185, 219] on input at bounding box center [361, 222] width 466 height 17
type input "行銷與流通管理"
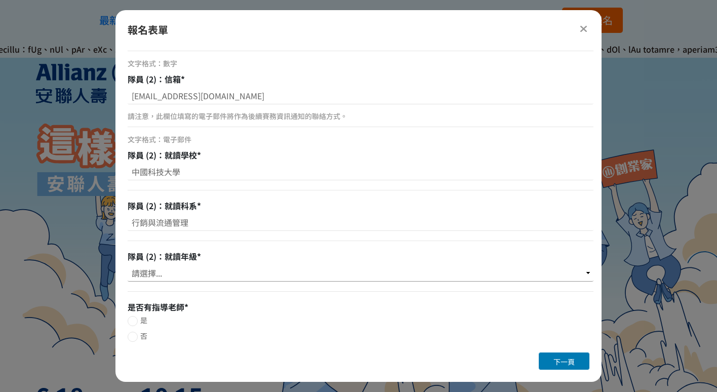
click at [200, 276] on select "請選擇... 大一 大二 大三 大四" at bounding box center [361, 272] width 466 height 17
select select "大二"
click at [128, 264] on select "請選擇... 大一 大二 大三 大四" at bounding box center [361, 272] width 466 height 17
click at [143, 335] on span "否" at bounding box center [143, 335] width 7 height 10
click at [135, 335] on input "否" at bounding box center [131, 336] width 7 height 7
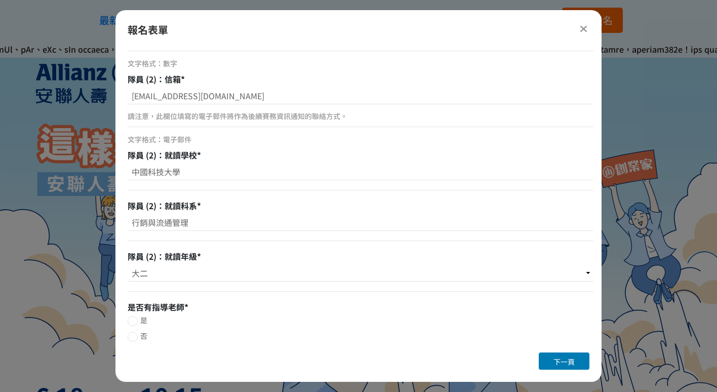
radio input "false"
click at [566, 360] on span "下一頁" at bounding box center [563, 361] width 21 height 10
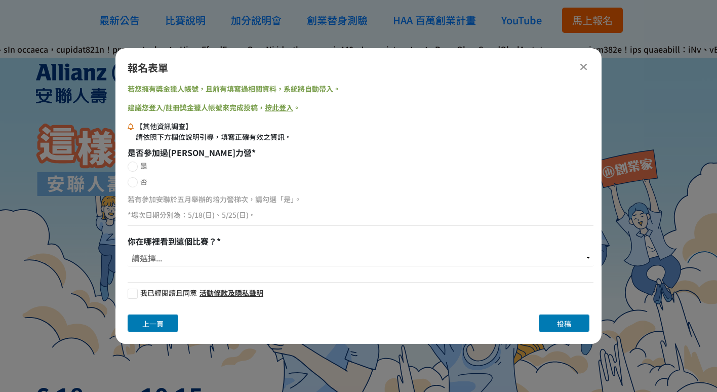
click at [143, 181] on span "否" at bounding box center [143, 181] width 7 height 10
click at [135, 181] on input "否" at bounding box center [131, 182] width 7 height 7
radio input "false"
click at [165, 251] on select "請選擇... 獎金獵人網站 Facebook / Instagram 校園講座 / 老師系上推薦 EDM 校園海報 親友推薦 安聯人壽推廣 其他" at bounding box center [361, 257] width 466 height 17
select select "獎金獵人網站"
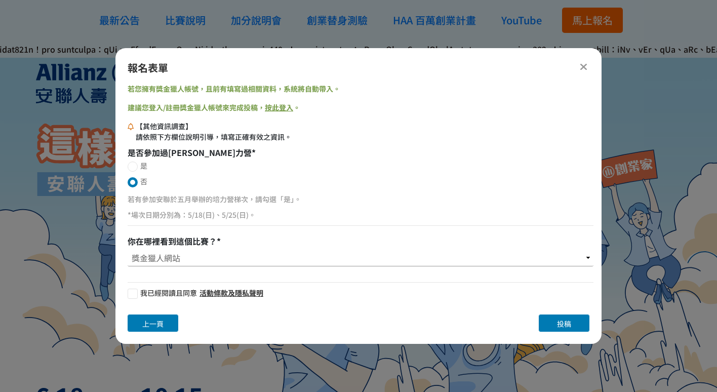
click at [128, 249] on select "請選擇... 獎金獵人網站 Facebook / Instagram 校園講座 / 老師系上推薦 EDM 校園海報 親友推薦 安聯人壽推廣 其他" at bounding box center [361, 257] width 466 height 17
click at [549, 320] on button "投稿" at bounding box center [563, 322] width 51 height 17
click at [155, 334] on div "報名表單 若您擁有獎金獵人帳號，且前有填寫過相關資料，系統將自動帶入。 建議您登入/註冊獎金獵人帳號來完成投稿， 按此登入 。 【其他資訊調查】 請依照下方欄…" at bounding box center [358, 196] width 486 height 296
click at [155, 321] on span "上一頁" at bounding box center [152, 323] width 21 height 10
select select "3位"
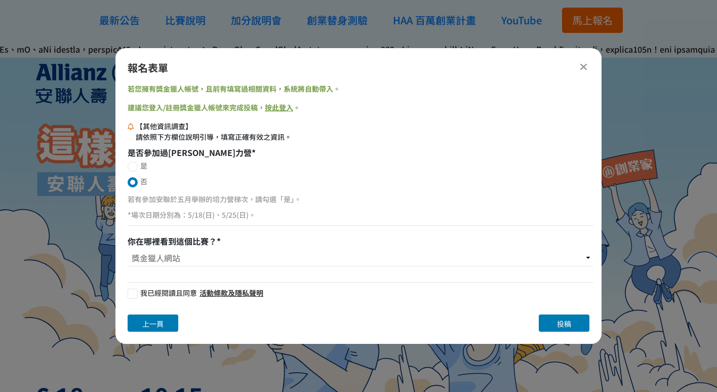
select select "大二"
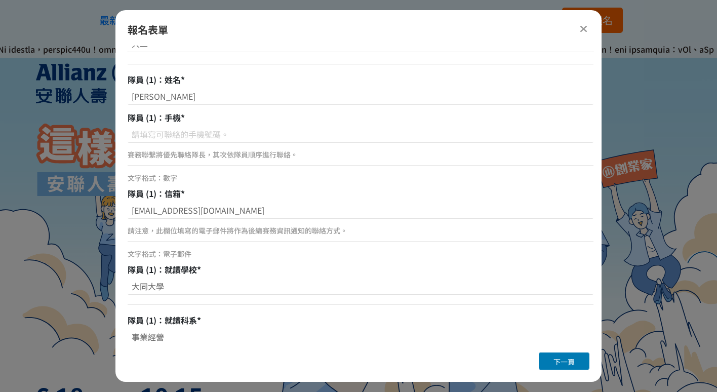
scroll to position [506, 0]
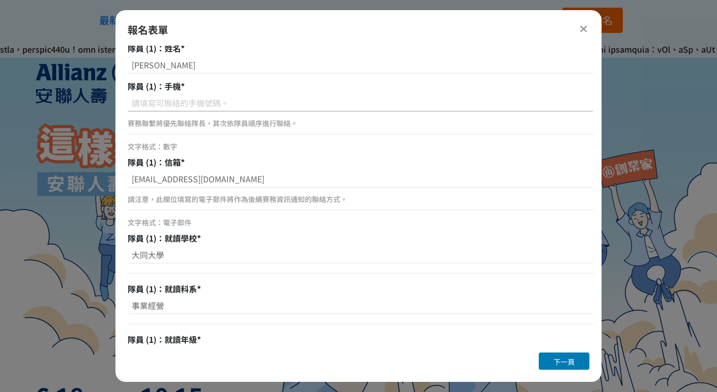
click at [194, 104] on input at bounding box center [361, 102] width 466 height 17
click at [192, 98] on input at bounding box center [361, 102] width 466 height 17
type input "ㄉ"
type input "0920809346"
click at [567, 352] on div "報名表單 組別與階段選擇 銷售企劃書 報名 銷售企劃書 繳付作品 若您擁有獎金獵人帳號，且前有填寫過相關資料，系統將自動帶入。 建議您登入/註冊獎金獵人帳號來…" at bounding box center [358, 195] width 486 height 371
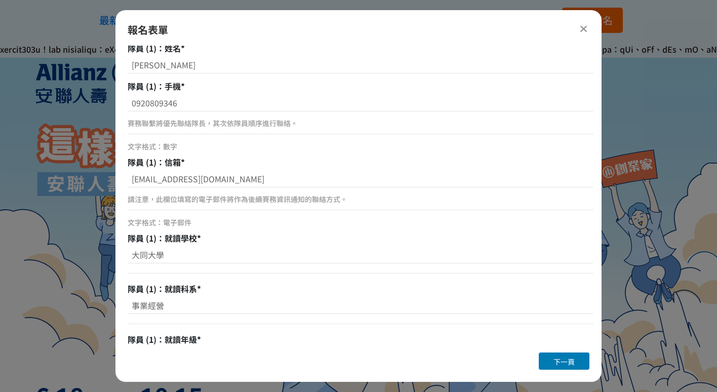
click at [566, 354] on button "下一頁" at bounding box center [563, 360] width 51 height 17
select select "獎金獵人網站"
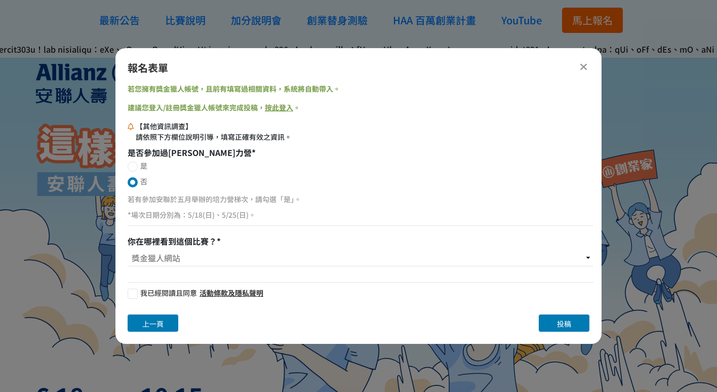
scroll to position [0, 0]
click at [555, 323] on button "投稿" at bounding box center [563, 322] width 51 height 17
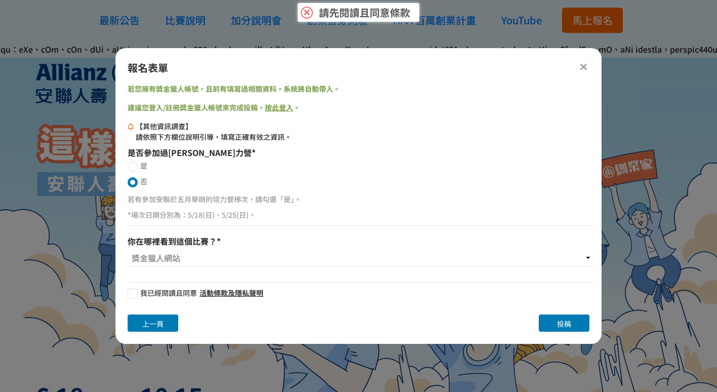
click at [171, 295] on span "我已經閱讀且同意" at bounding box center [168, 292] width 57 height 10
click at [135, 295] on input "我已經閱讀且同意" at bounding box center [131, 293] width 7 height 7
checkbox input "false"
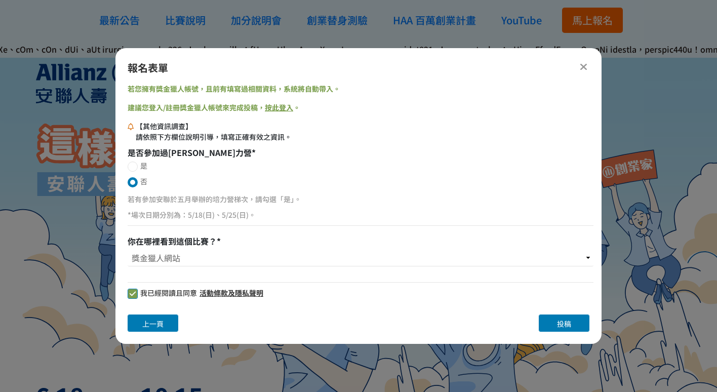
click at [568, 322] on span "投稿" at bounding box center [564, 323] width 14 height 10
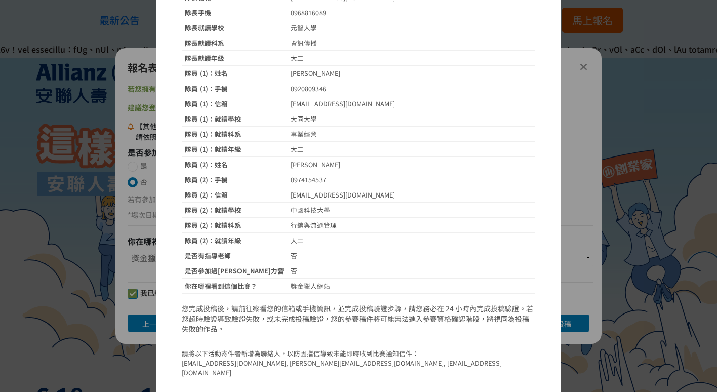
scroll to position [134, 0]
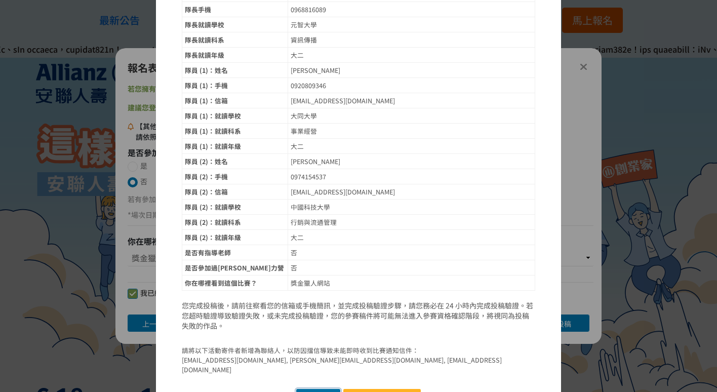
click at [317, 389] on button "確認送出" at bounding box center [318, 396] width 44 height 15
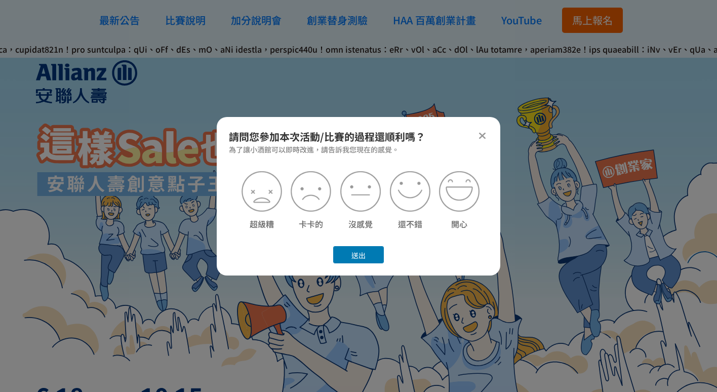
click at [357, 258] on button "送出" at bounding box center [358, 254] width 51 height 17
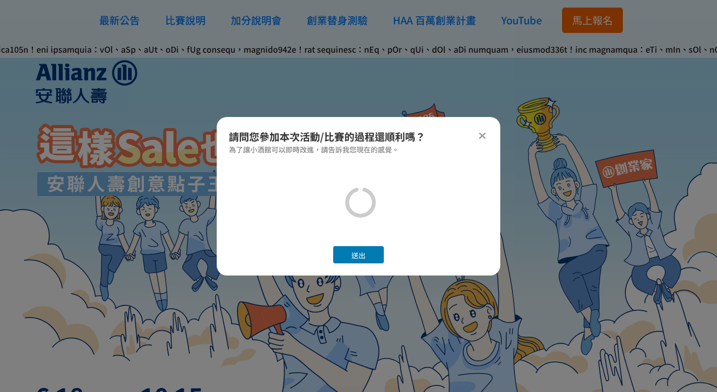
click at [367, 259] on button "送出" at bounding box center [358, 254] width 51 height 17
click at [369, 248] on button "送出" at bounding box center [358, 254] width 51 height 17
click at [363, 208] on icon at bounding box center [360, 202] width 32 height 32
click at [347, 250] on button "送出" at bounding box center [358, 254] width 51 height 17
click at [359, 254] on button "送出" at bounding box center [358, 254] width 51 height 17
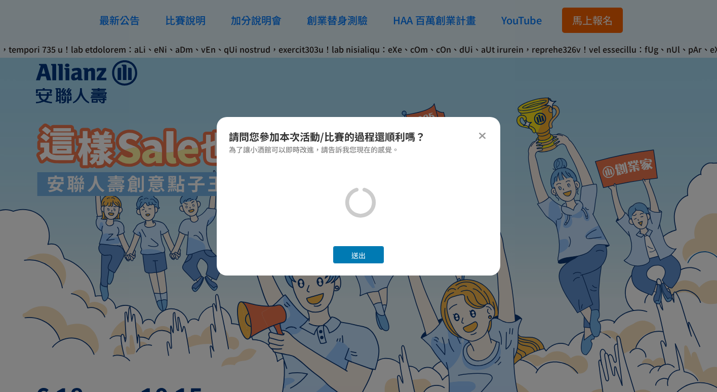
click at [360, 256] on button "送出" at bounding box center [358, 254] width 51 height 17
click at [361, 257] on button "送出" at bounding box center [358, 254] width 51 height 17
click at [429, 300] on img at bounding box center [472, 327] width 143 height 227
click at [429, 221] on div at bounding box center [360, 200] width 247 height 59
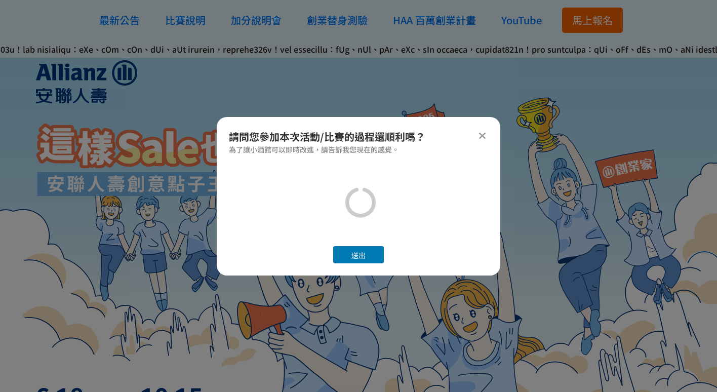
click at [374, 200] on div at bounding box center [360, 200] width 247 height 59
click at [369, 260] on button "送出" at bounding box center [358, 254] width 51 height 17
click at [368, 260] on button "送出" at bounding box center [358, 254] width 51 height 17
click at [367, 258] on button "送出" at bounding box center [358, 254] width 51 height 17
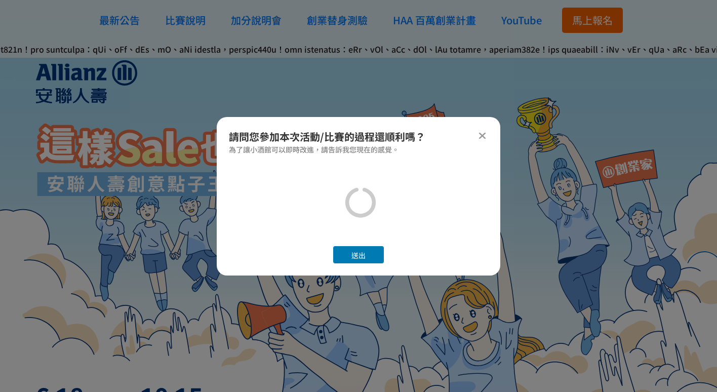
click at [367, 258] on button "送出" at bounding box center [358, 254] width 51 height 17
click at [483, 158] on div "請問您參加本次活動/比賽的過程還順利嗎？ 為了讓小酒館可以即時改進，請告訴我您現在的感覺。 送出" at bounding box center [358, 196] width 283 height 158
click at [483, 160] on div "請問您參加本次活動/比賽的過程還順利嗎？ 為了讓小酒館可以即時改進，請告訴我您現在的感覺。 送出" at bounding box center [358, 196] width 283 height 158
click at [433, 169] on div at bounding box center [360, 200] width 263 height 75
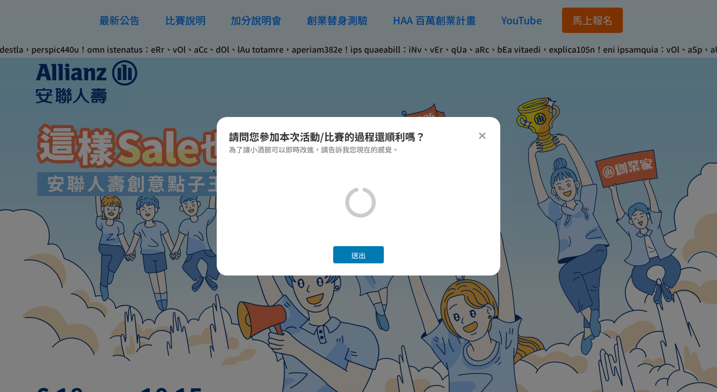
click at [433, 169] on div at bounding box center [360, 200] width 263 height 75
click at [432, 171] on div at bounding box center [360, 200] width 263 height 75
click at [351, 207] on icon at bounding box center [360, 202] width 41 height 41
click at [352, 207] on icon at bounding box center [360, 202] width 37 height 37
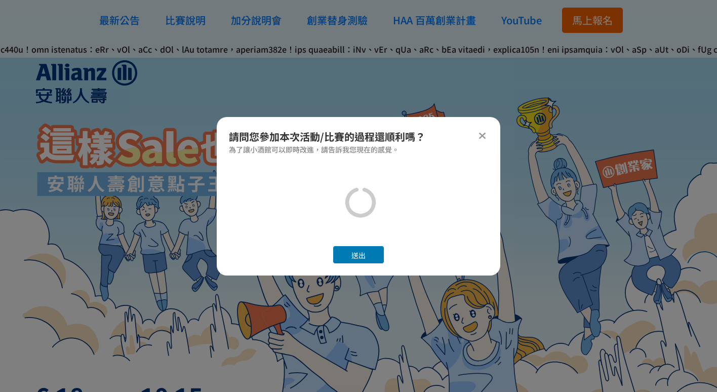
click at [352, 207] on icon at bounding box center [360, 202] width 35 height 35
click at [482, 132] on icon at bounding box center [482, 136] width 8 height 10
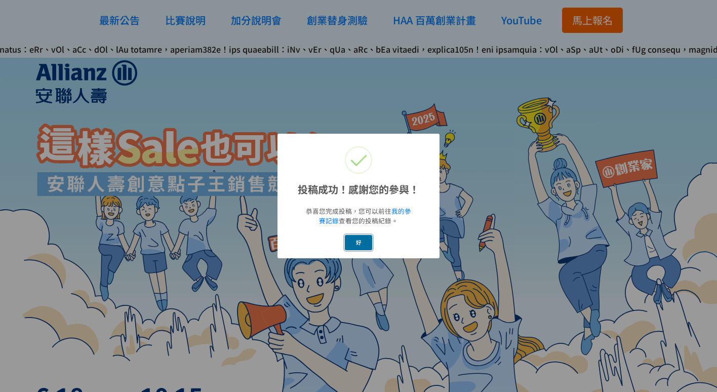
click at [359, 244] on button "好" at bounding box center [358, 242] width 27 height 15
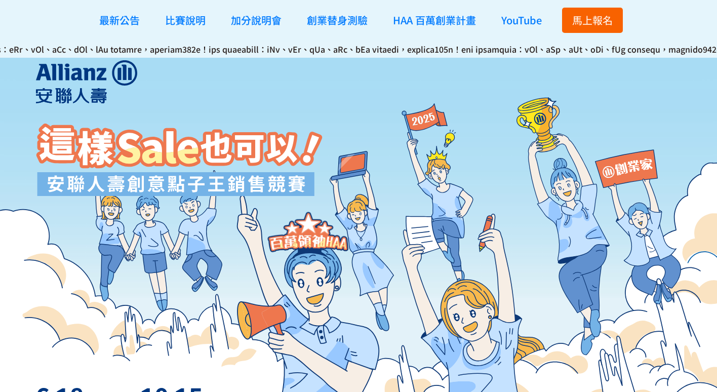
click at [595, 23] on span "馬上報名" at bounding box center [592, 20] width 40 height 15
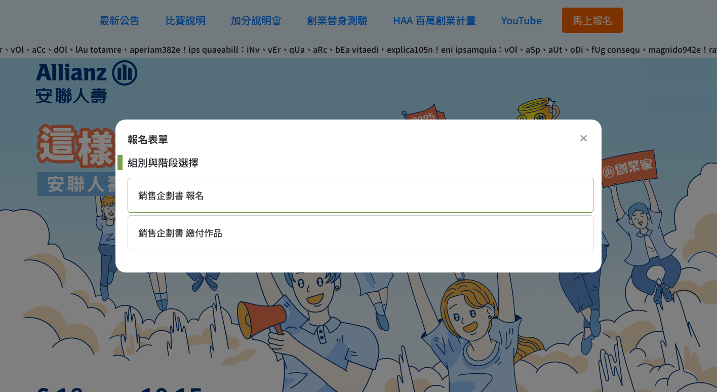
click at [327, 201] on div "銷售企劃書 報名" at bounding box center [361, 195] width 466 height 35
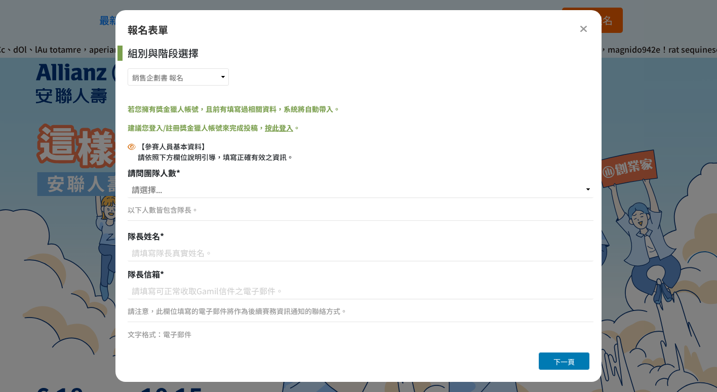
click at [584, 28] on icon at bounding box center [583, 29] width 8 height 10
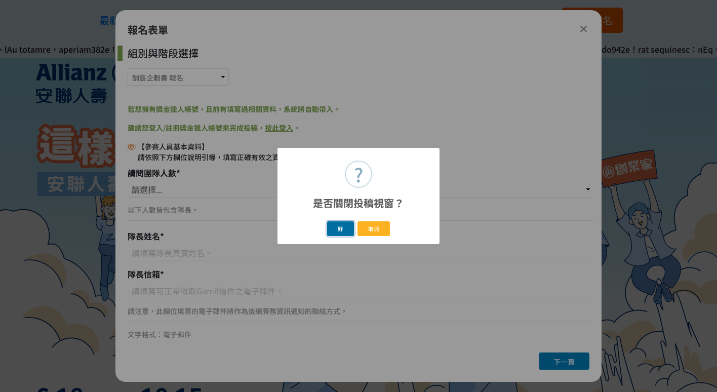
click at [345, 229] on button "好" at bounding box center [340, 228] width 27 height 15
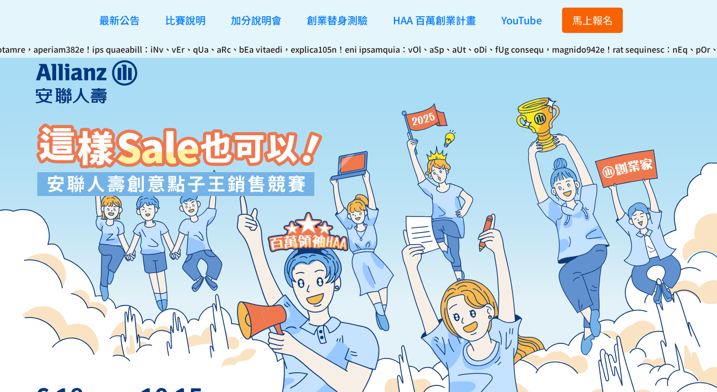
click at [584, 23] on span "馬上報名" at bounding box center [592, 20] width 40 height 15
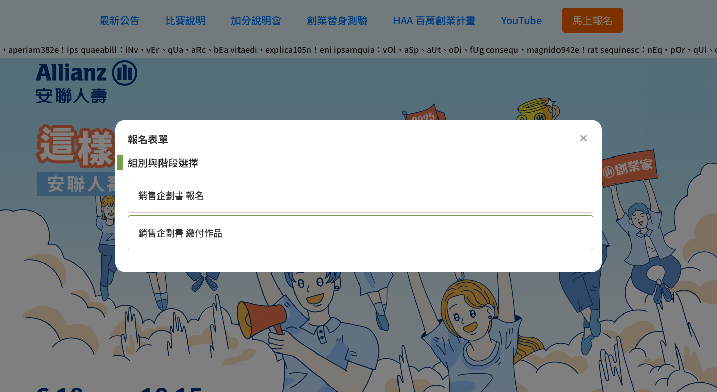
click at [327, 232] on div "銷售企劃書 繳付作品" at bounding box center [361, 232] width 466 height 35
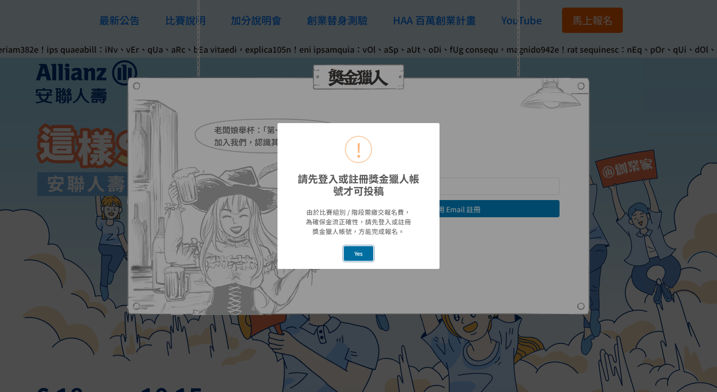
click at [360, 254] on button "Yes" at bounding box center [359, 253] width 30 height 15
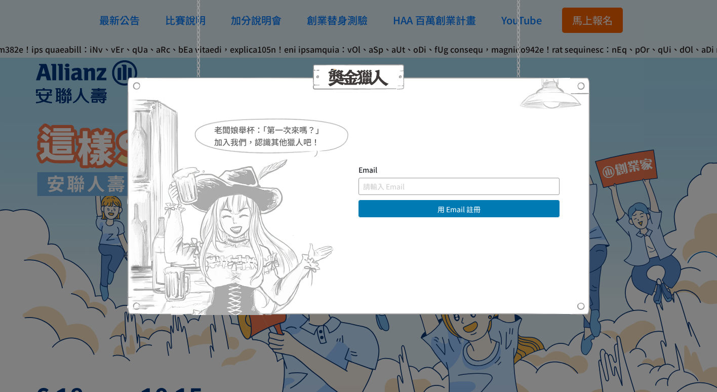
click at [432, 188] on input "text" at bounding box center [458, 186] width 201 height 17
type input "[EMAIL_ADDRESS][DOMAIN_NAME]"
click at [358, 200] on button "用 Email 註冊" at bounding box center [458, 208] width 201 height 17
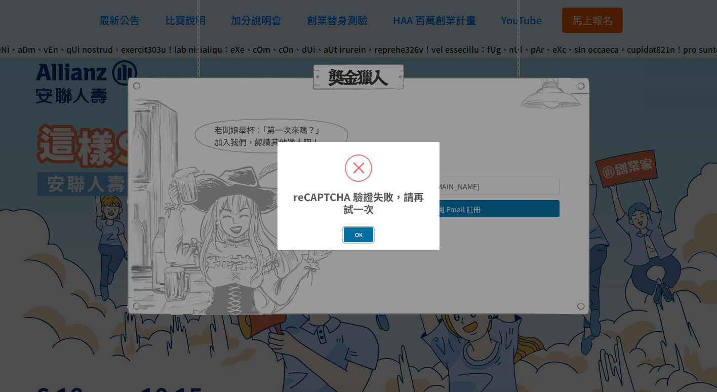
click at [371, 234] on button "OK" at bounding box center [358, 234] width 29 height 15
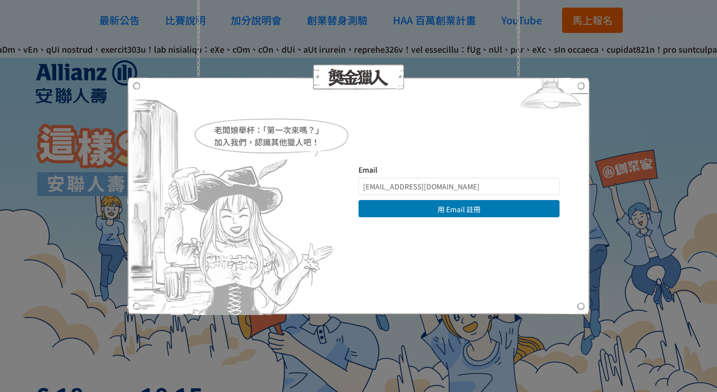
click at [589, 64] on div at bounding box center [358, 76] width 463 height 25
drag, startPoint x: 617, startPoint y: 241, endPoint x: 614, endPoint y: 228, distance: 13.5
click at [617, 241] on div "老闆娘舉杯：「第一次來嗎？」 加入我們，認識其他獵人吧！ Email [EMAIL_ADDRESS][DOMAIN_NAME] 用 Email 註冊 直接登入…" at bounding box center [358, 196] width 717 height 392
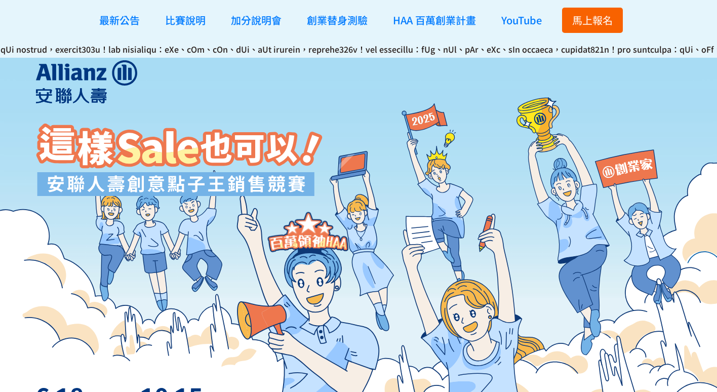
click at [573, 18] on span "馬上報名" at bounding box center [592, 20] width 40 height 15
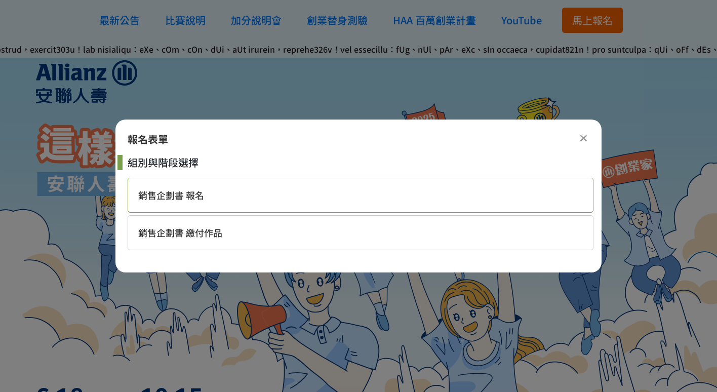
click at [403, 192] on div "銷售企劃書 報名" at bounding box center [361, 195] width 466 height 35
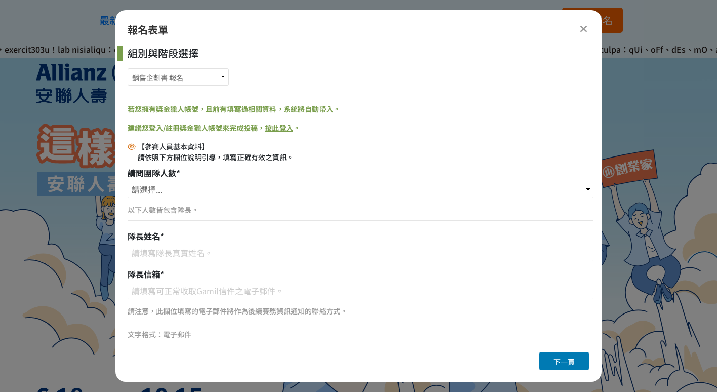
click at [264, 182] on select "請選擇... 1位（個人參賽） 2位 3位 4位 5位" at bounding box center [361, 189] width 466 height 17
click at [128, 181] on select "請選擇... 1位（個人參賽） 2位 3位 4位 5位" at bounding box center [361, 189] width 466 height 17
click at [232, 191] on select "請選擇... 1位（個人參賽） 2位 3位 4位 5位" at bounding box center [361, 189] width 466 height 17
select select "3位"
click at [128, 181] on select "請選擇... 1位（個人參賽） 2位 3位 4位 5位" at bounding box center [361, 189] width 466 height 17
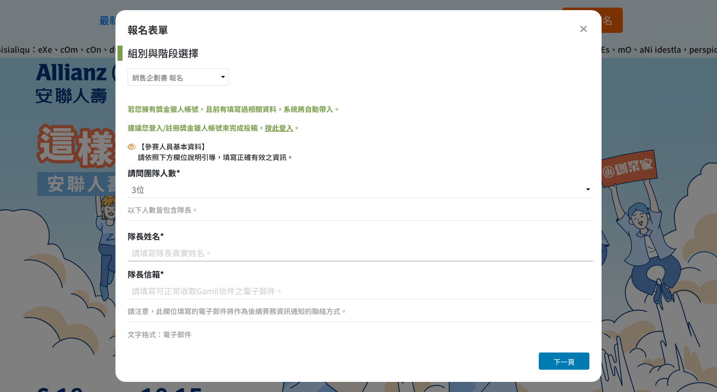
click at [200, 250] on input at bounding box center [361, 252] width 466 height 17
type input "5"
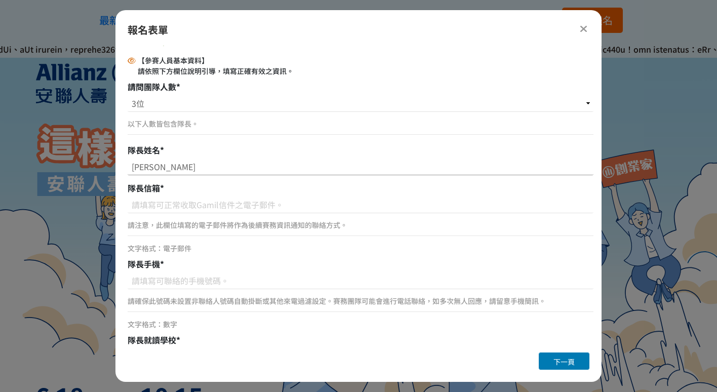
scroll to position [101, 0]
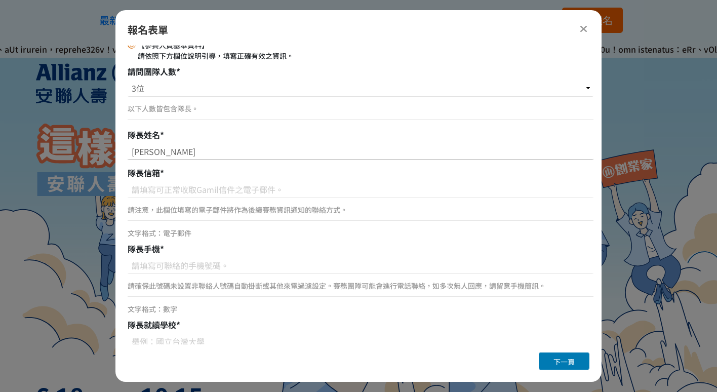
type input "張倚寧"
click at [215, 178] on div "隊長信箱 *" at bounding box center [361, 172] width 466 height 12
click at [210, 186] on input at bounding box center [361, 189] width 466 height 17
click at [205, 192] on input at bounding box center [361, 189] width 466 height 17
type input "ㄏ"
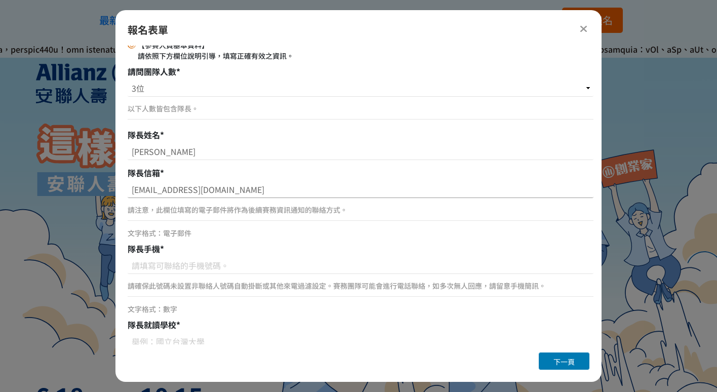
drag, startPoint x: 248, startPoint y: 189, endPoint x: 104, endPoint y: 199, distance: 144.6
type input "[EMAIL_ADDRESS][DOMAIN_NAME]"
click at [172, 265] on input at bounding box center [361, 265] width 466 height 17
drag, startPoint x: 187, startPoint y: 261, endPoint x: 118, endPoint y: 264, distance: 69.4
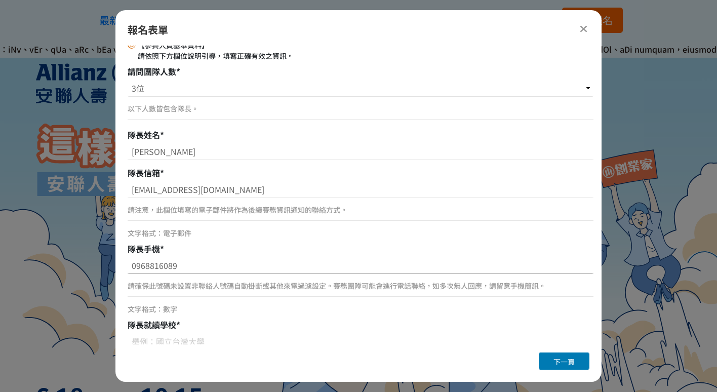
click at [118, 264] on div "組別與階段選擇 銷售企劃書 報名 銷售企劃書 繳付作品 若您擁有獎金獵人帳號，且前有填寫過相關資料，系統將自動帶入。 建議您登入/註冊獎金獵人帳號來完成投稿，…" at bounding box center [358, 195] width 486 height 299
type input "0968816089"
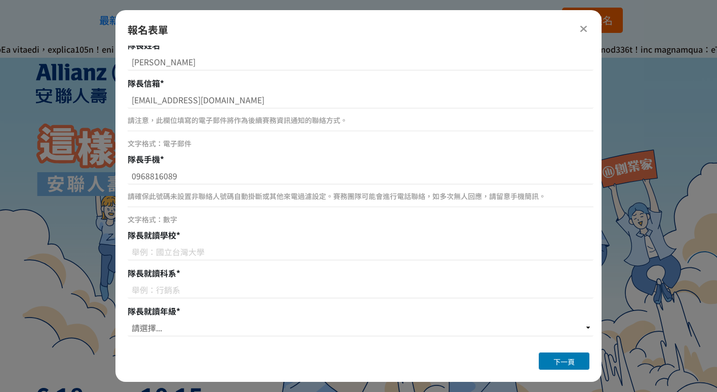
scroll to position [253, 0]
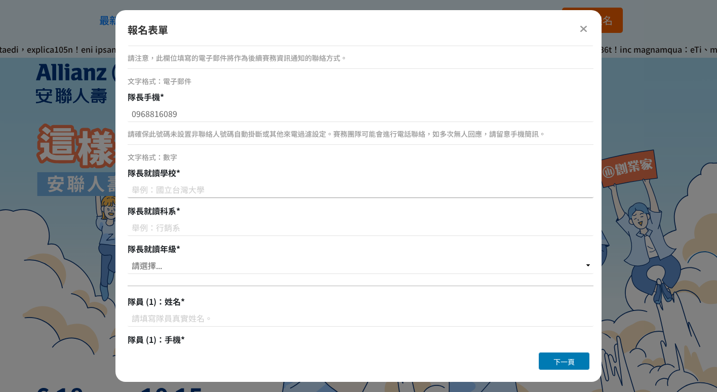
click at [184, 191] on input at bounding box center [361, 189] width 466 height 17
type input "m"
type input "元智大學"
click at [163, 223] on input at bounding box center [361, 227] width 466 height 17
type input "資訊傳播"
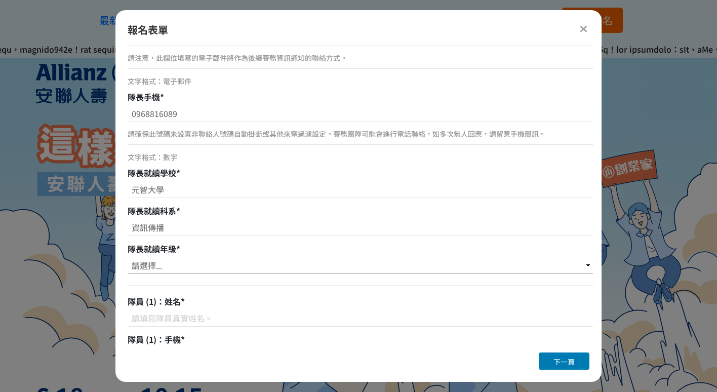
click at [154, 268] on select "請選擇... 大一 大二 大三 大四" at bounding box center [361, 265] width 466 height 17
select select "大二"
click at [128, 257] on select "請選擇... 大一 大二 大三 大四" at bounding box center [361, 265] width 466 height 17
drag, startPoint x: 134, startPoint y: 226, endPoint x: 166, endPoint y: 226, distance: 32.4
click at [166, 226] on input "資訊傳播" at bounding box center [361, 227] width 466 height 17
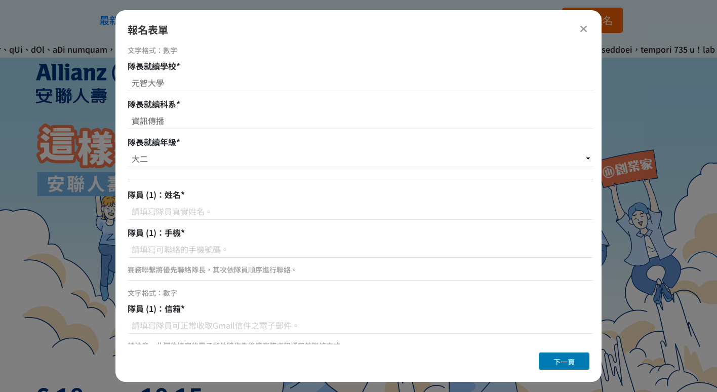
scroll to position [405, 0]
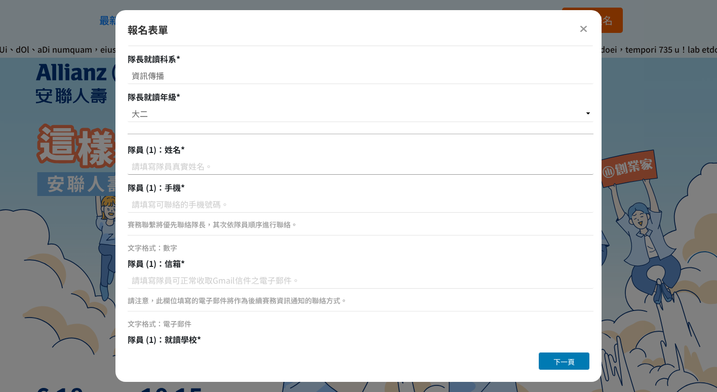
click at [166, 166] on input at bounding box center [361, 165] width 466 height 17
type input "黃馨儀"
click at [158, 201] on input at bounding box center [361, 203] width 466 height 17
type input "ㄞ"
type input "0920"
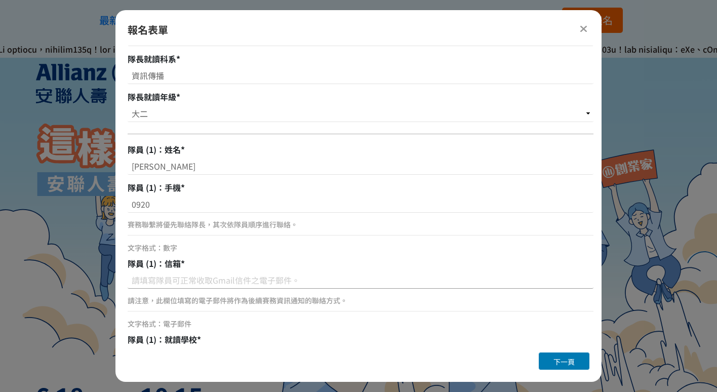
click at [190, 283] on input at bounding box center [361, 279] width 466 height 17
type input "sherry.huang950330@gmail.com"
type input "大同大學"
type input "事業經營"
type input "王明仁"
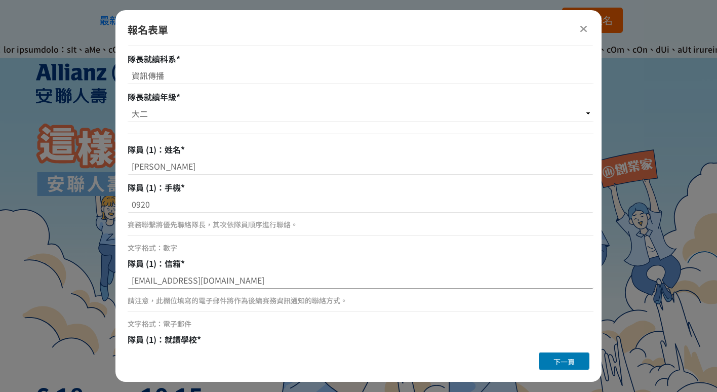
type input "0974154537"
type input "a3338906@gmail.com"
type input "中國科技大學"
type input "行銷與流通管理"
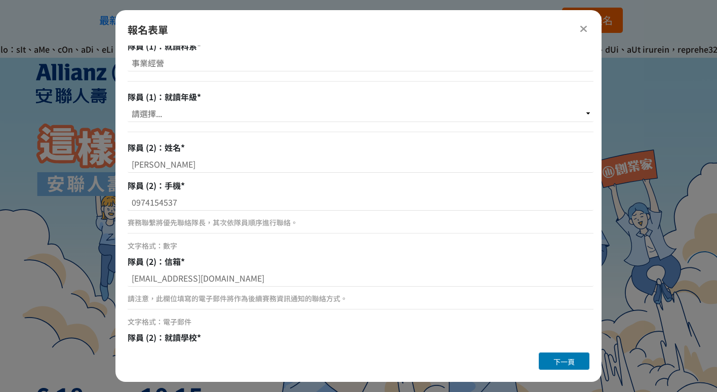
scroll to position [759, 0]
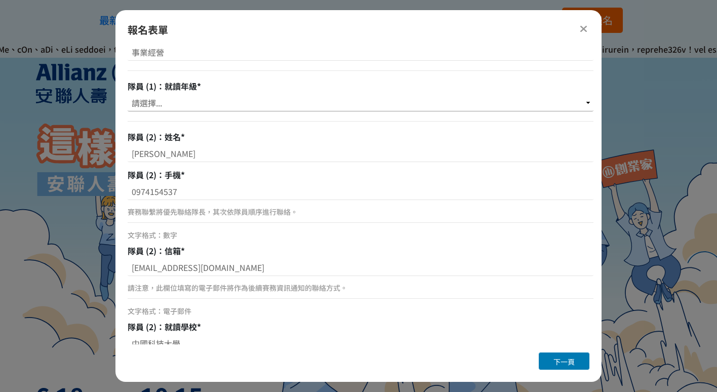
click at [175, 101] on select "請選擇... 大一 大二 大三 大四" at bounding box center [361, 102] width 466 height 17
select select "大二"
click at [128, 94] on select "請選擇... 大一 大二 大三 大四" at bounding box center [361, 102] width 466 height 17
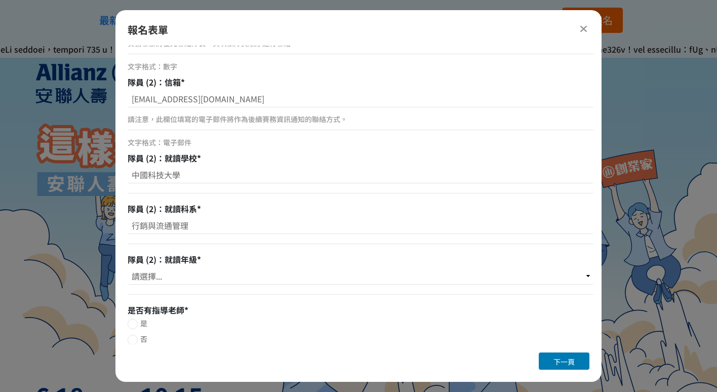
scroll to position [931, 0]
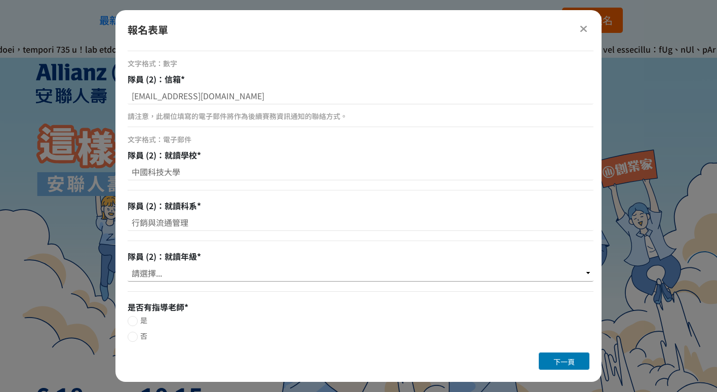
click at [171, 273] on select "請選擇... 大一 大二 大三 大四" at bounding box center [361, 272] width 466 height 17
select select "大一"
click at [128, 264] on select "請選擇... 大一 大二 大三 大四" at bounding box center [361, 272] width 466 height 17
click at [146, 334] on span "否" at bounding box center [143, 335] width 7 height 10
click at [135, 334] on input "否" at bounding box center [131, 336] width 7 height 7
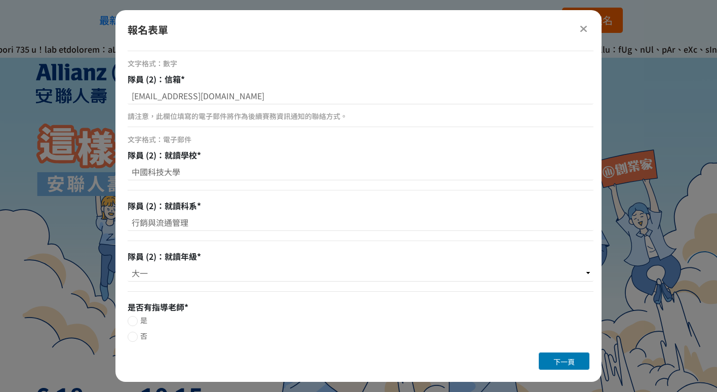
radio input "false"
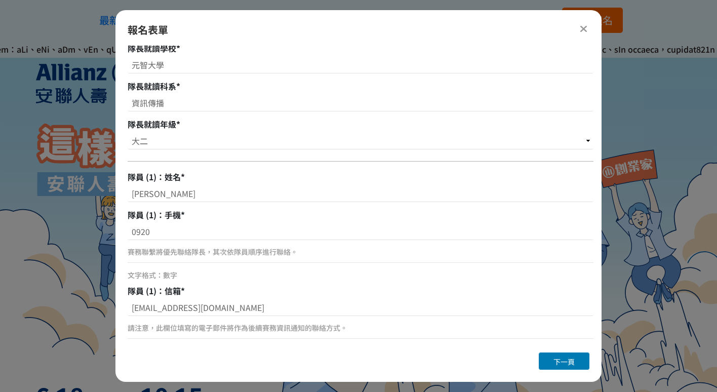
scroll to position [374, 0]
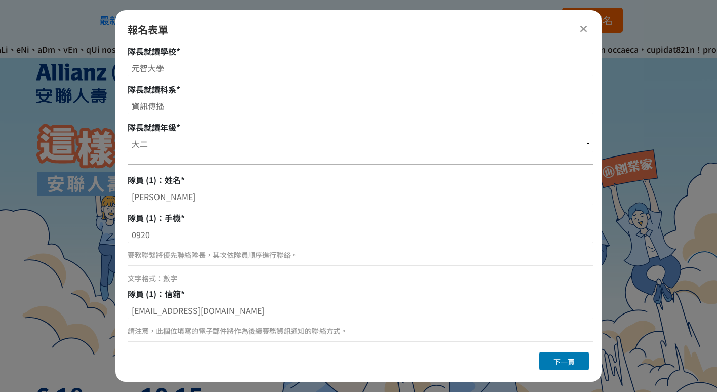
click at [166, 240] on input "0920" at bounding box center [361, 234] width 466 height 17
drag, startPoint x: 260, startPoint y: 310, endPoint x: 119, endPoint y: 316, distance: 141.3
click at [119, 316] on div "組別與階段選擇 銷售企劃書 報名 銷售企劃書 繳付作品 若您擁有獎金獵人帳號，且前有填寫過相關資料，系統將自動帶入。 建議您登入/註冊獎金獵人帳號來完成投稿，…" at bounding box center [358, 195] width 486 height 299
click at [136, 229] on input "0920" at bounding box center [361, 234] width 466 height 17
click at [160, 233] on input "0920" at bounding box center [361, 234] width 466 height 17
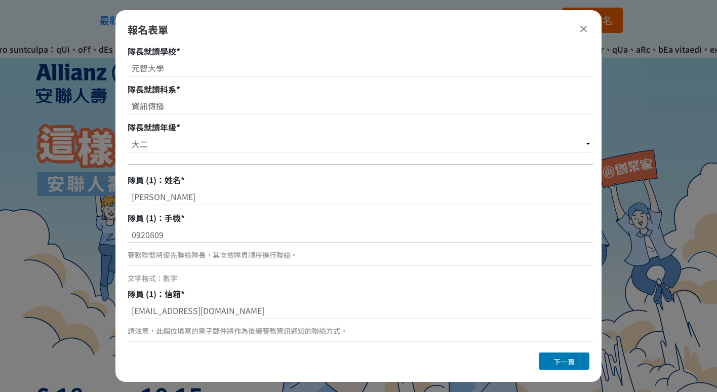
click at [283, 238] on input "0920809" at bounding box center [361, 234] width 466 height 17
type input "0920809346"
click at [562, 364] on span "下一頁" at bounding box center [563, 361] width 21 height 10
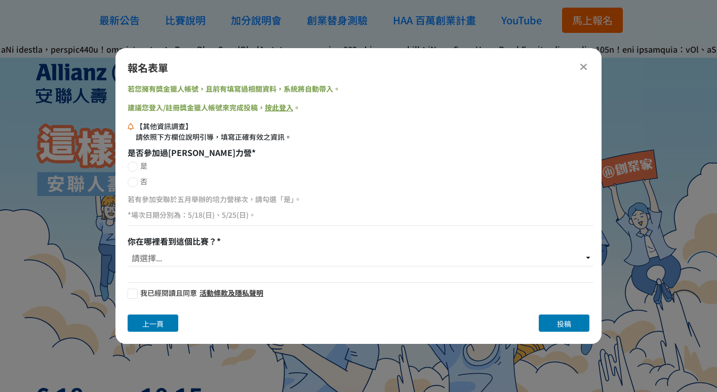
click at [143, 181] on span "否" at bounding box center [143, 181] width 7 height 10
click at [135, 181] on input "否" at bounding box center [131, 182] width 7 height 7
radio input "false"
click at [150, 265] on select "請選擇... 獎金獵人網站 Facebook / Instagram 校園講座 / 老師系上推薦 EDM 校園海報 親友推薦 安聯人壽推廣 其他" at bounding box center [361, 257] width 466 height 17
click at [367, 292] on div "我已經閱讀且同意 活動條款及隱私聲明" at bounding box center [361, 294] width 466 height 14
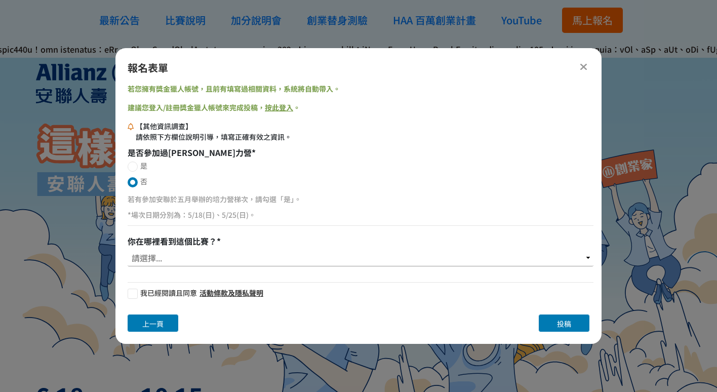
click at [151, 252] on select "請選擇... 獎金獵人網站 Facebook / Instagram 校園講座 / 老師系上推薦 EDM 校園海報 親友推薦 安聯人壽推廣 其他" at bounding box center [361, 257] width 466 height 17
select select "獎金獵人網站"
click at [128, 249] on select "請選擇... 獎金獵人網站 Facebook / Instagram 校園講座 / 老師系上推薦 EDM 校園海報 親友推薦 安聯人壽推廣 其他" at bounding box center [361, 257] width 466 height 17
click at [134, 289] on div at bounding box center [133, 293] width 10 height 10
checkbox input "true"
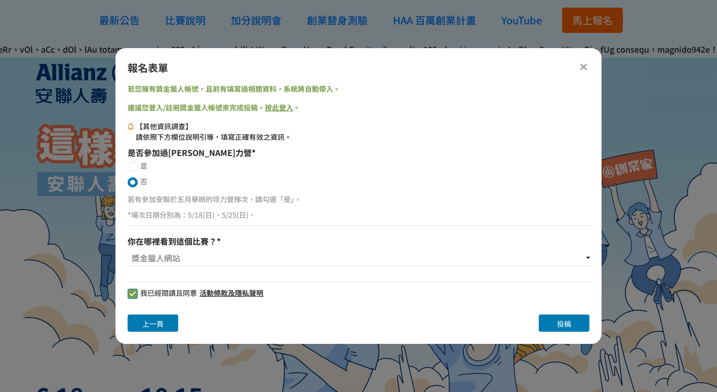
click at [577, 325] on button "投稿" at bounding box center [563, 322] width 51 height 17
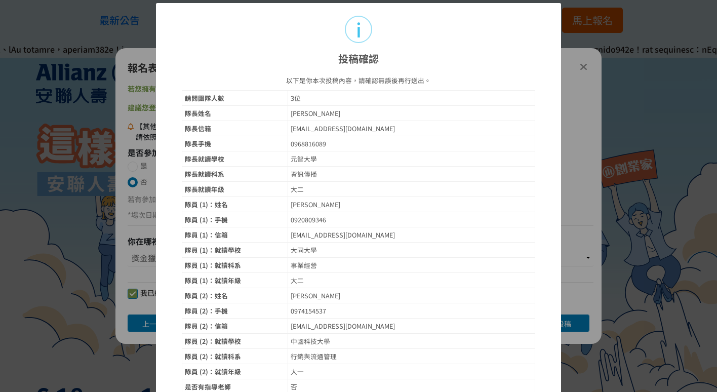
scroll to position [134, 0]
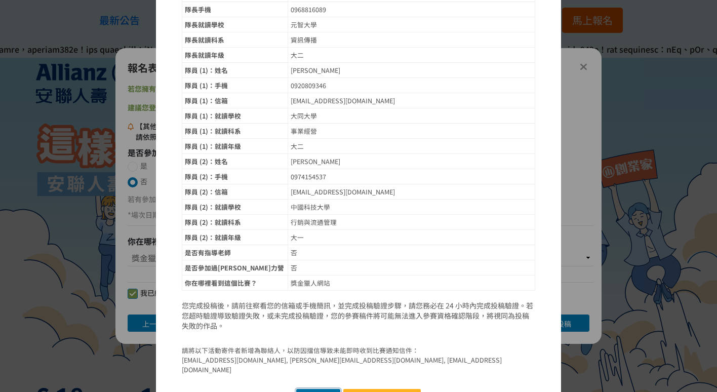
click at [305, 389] on button "確認送出" at bounding box center [318, 396] width 44 height 15
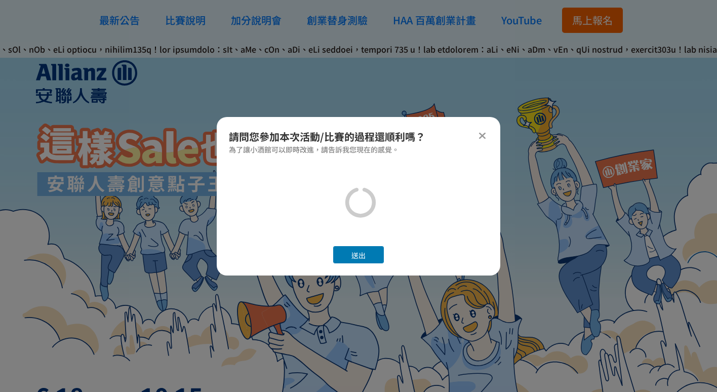
click at [353, 199] on icon at bounding box center [360, 202] width 35 height 35
click at [353, 199] on icon at bounding box center [360, 202] width 32 height 32
click at [353, 199] on icon at bounding box center [360, 202] width 33 height 33
click at [357, 199] on icon at bounding box center [360, 202] width 32 height 32
click at [357, 201] on icon at bounding box center [360, 202] width 41 height 41
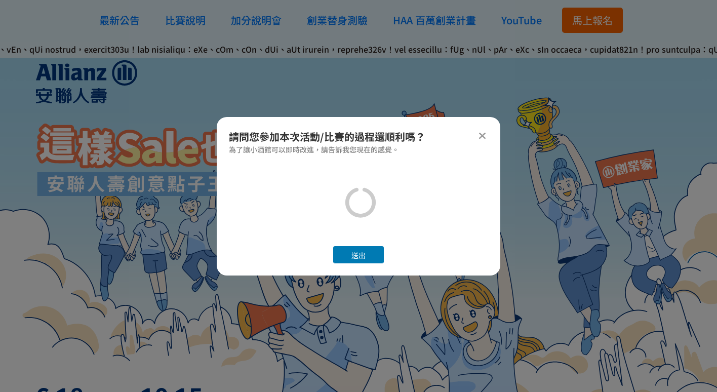
click at [352, 209] on icon at bounding box center [360, 202] width 33 height 33
click at [352, 209] on icon at bounding box center [360, 202] width 37 height 37
click at [349, 251] on button "送出" at bounding box center [358, 254] width 51 height 17
click at [348, 252] on button "送出" at bounding box center [358, 254] width 51 height 17
click at [344, 252] on button "送出" at bounding box center [358, 254] width 51 height 17
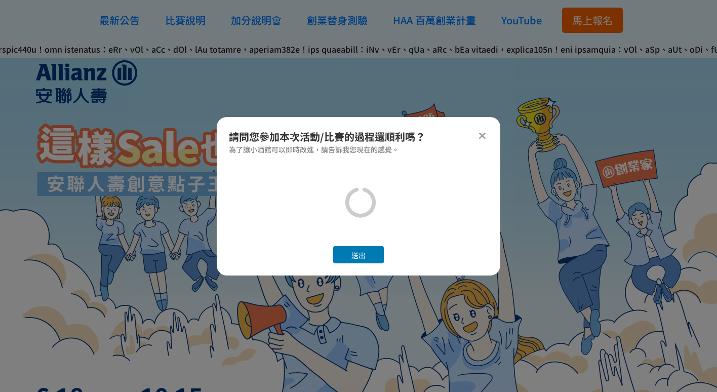
click at [344, 252] on button "送出" at bounding box center [358, 254] width 51 height 17
click at [344, 254] on button "送出" at bounding box center [358, 254] width 51 height 17
click at [350, 253] on button "送出" at bounding box center [358, 254] width 51 height 17
click at [362, 248] on button "送出" at bounding box center [358, 254] width 51 height 17
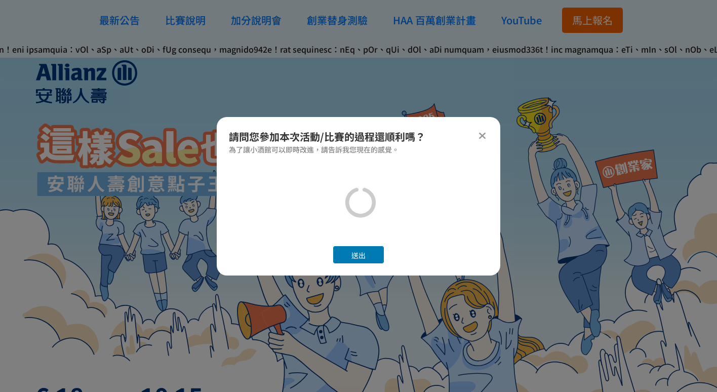
drag, startPoint x: 364, startPoint y: 250, endPoint x: 364, endPoint y: 243, distance: 7.1
click at [364, 248] on button "送出" at bounding box center [358, 254] width 51 height 17
click at [365, 250] on button "送出" at bounding box center [358, 254] width 51 height 17
click at [490, 156] on div "請問您參加本次活動/比賽的過程還順利嗎？ 為了讓小酒館可以即時改進，請告訴我您現在的感覺。 送出" at bounding box center [358, 196] width 283 height 158
click at [488, 159] on div "請問您參加本次活動/比賽的過程還順利嗎？ 為了讓小酒館可以即時改進，請告訴我您現在的感覺。 送出" at bounding box center [358, 196] width 283 height 158
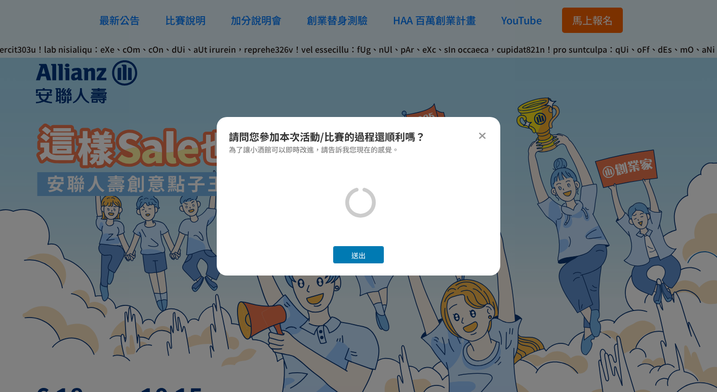
click at [479, 129] on div "請問您參加本次活動/比賽的過程還順利嗎？ 為了讓小酒館可以即時改進，請告訴我您現在的感覺。 送出" at bounding box center [358, 196] width 283 height 158
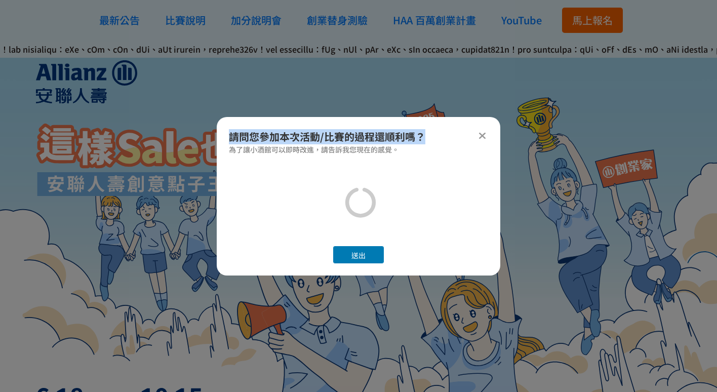
click at [479, 133] on icon at bounding box center [482, 136] width 8 height 10
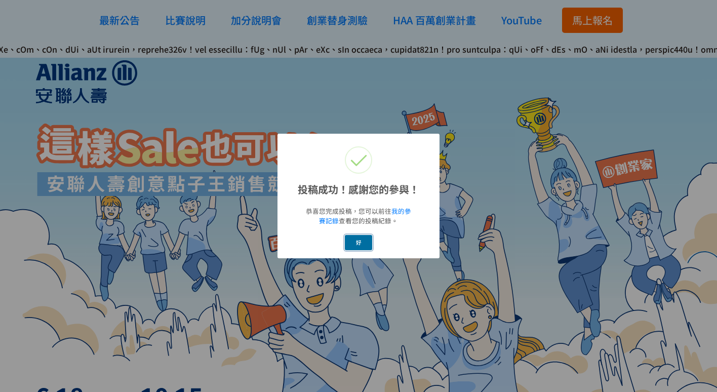
click at [357, 238] on button "好" at bounding box center [358, 242] width 27 height 15
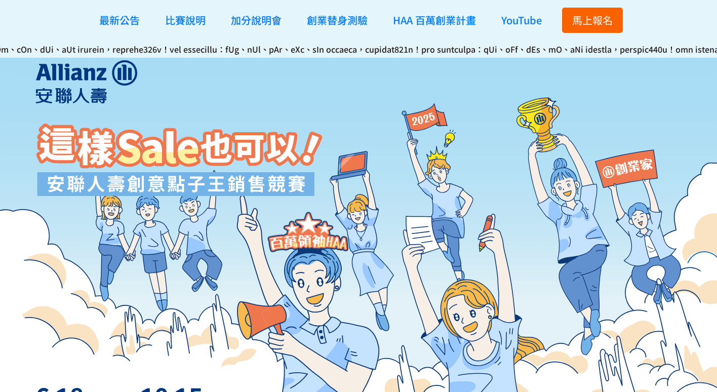
click at [585, 28] on button "馬上報名" at bounding box center [592, 20] width 61 height 25
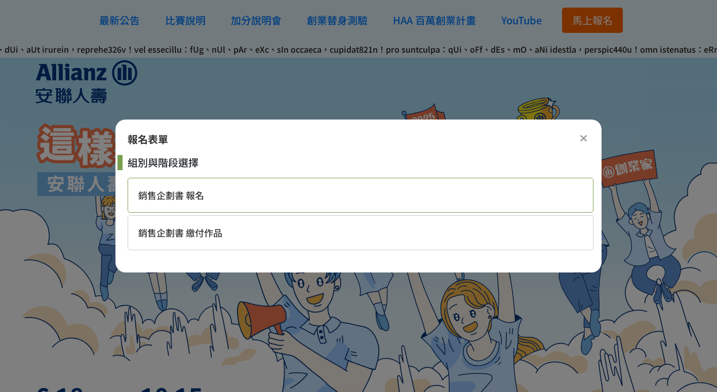
click at [353, 198] on div "銷售企劃書 報名" at bounding box center [361, 195] width 466 height 35
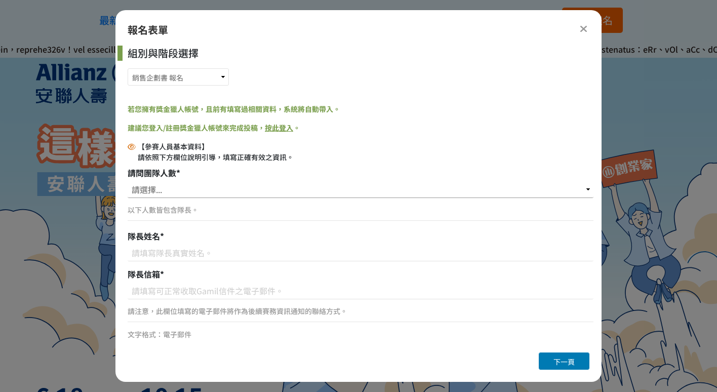
click at [269, 193] on select "請選擇... 1位（個人參賽） 2位 3位 4位 5位" at bounding box center [361, 189] width 466 height 17
select select "3位"
click at [128, 181] on select "請選擇... 1位（個人參賽） 2位 3位 4位 5位" at bounding box center [361, 189] width 466 height 17
click at [242, 263] on div at bounding box center [361, 254] width 466 height 20
click at [243, 251] on input at bounding box center [361, 252] width 466 height 17
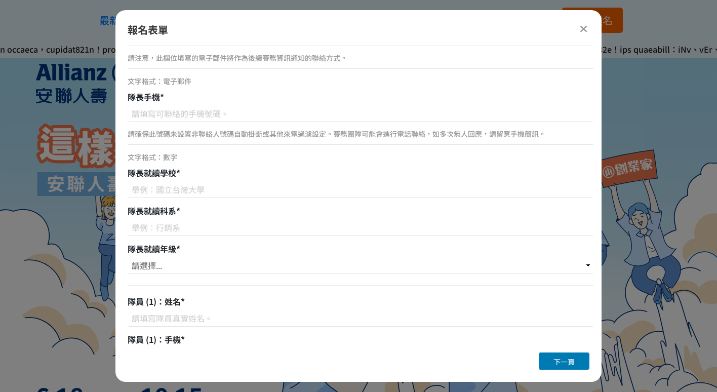
scroll to position [101, 0]
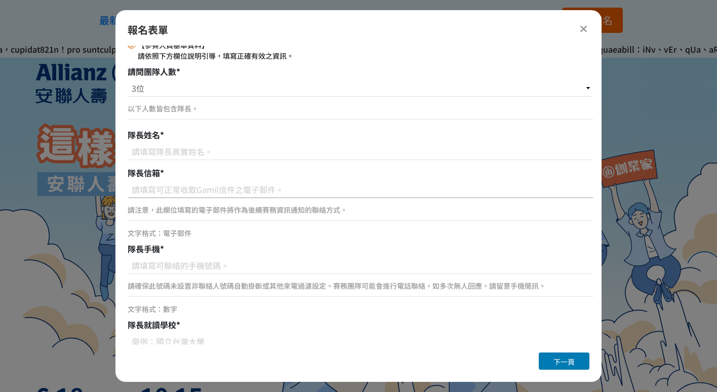
click at [245, 189] on input at bounding box center [361, 189] width 466 height 17
type input "[EMAIL_ADDRESS][DOMAIN_NAME]"
click at [206, 268] on input at bounding box center [361, 265] width 466 height 17
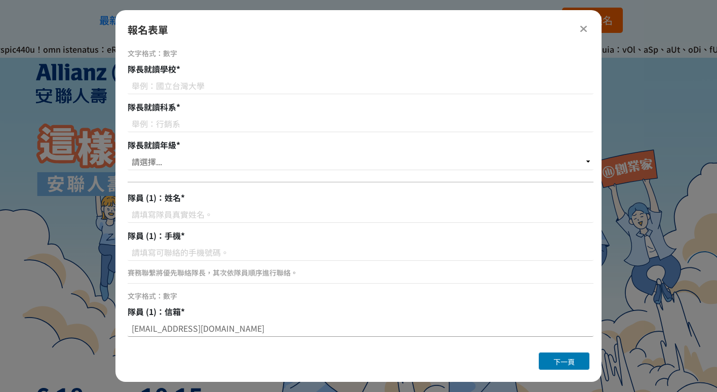
scroll to position [354, 0]
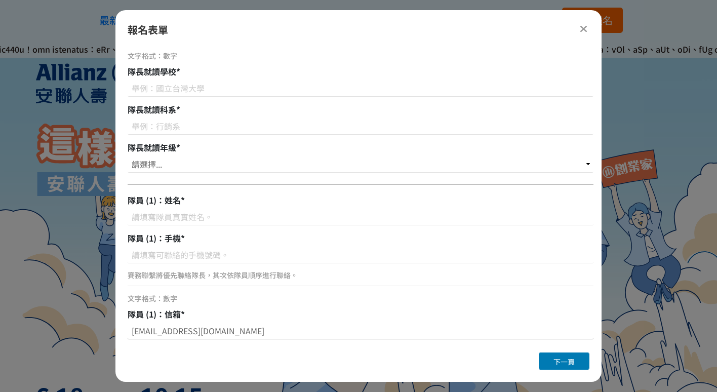
drag, startPoint x: 257, startPoint y: 283, endPoint x: 128, endPoint y: 317, distance: 132.8
click at [128, 317] on div "隊員 (1)：信箱 * changyining1101@gmail.com 請注意，此欄位填寫的電子郵件將作為後續賽務資訊通知的聯絡方式。 文字格式：電子郵件" at bounding box center [361, 344] width 466 height 72
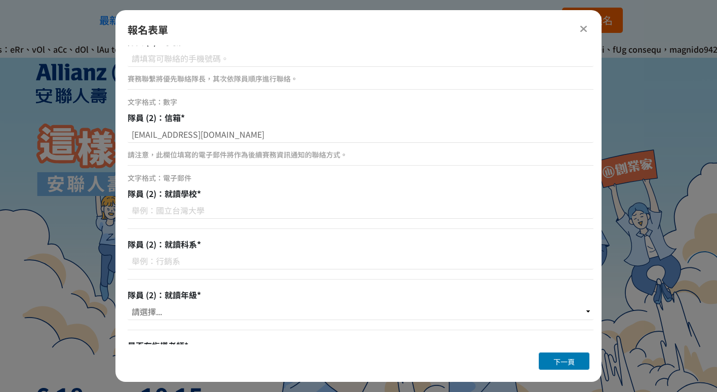
scroll to position [931, 0]
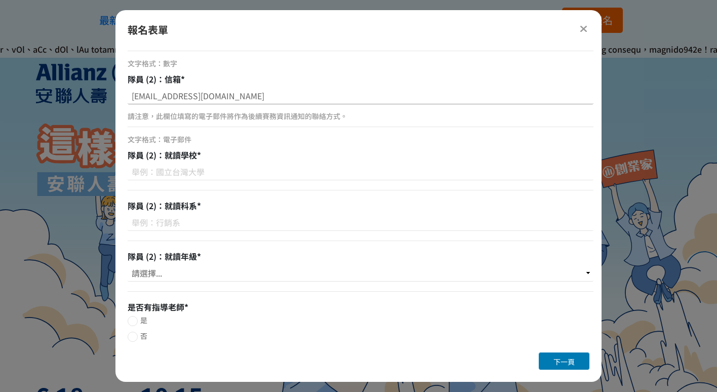
click at [275, 95] on input "[EMAIL_ADDRESS][DOMAIN_NAME]" at bounding box center [361, 95] width 466 height 17
drag, startPoint x: 227, startPoint y: 105, endPoint x: 93, endPoint y: 122, distance: 135.7
click at [579, 31] on div at bounding box center [583, 28] width 12 height 12
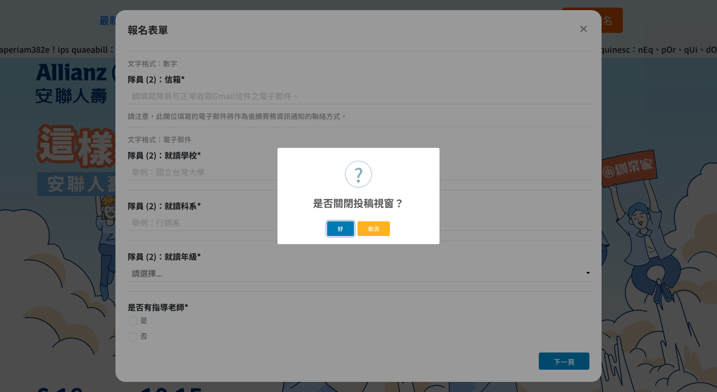
drag, startPoint x: 333, startPoint y: 232, endPoint x: 338, endPoint y: 221, distance: 12.2
click at [333, 232] on button "好" at bounding box center [340, 228] width 27 height 15
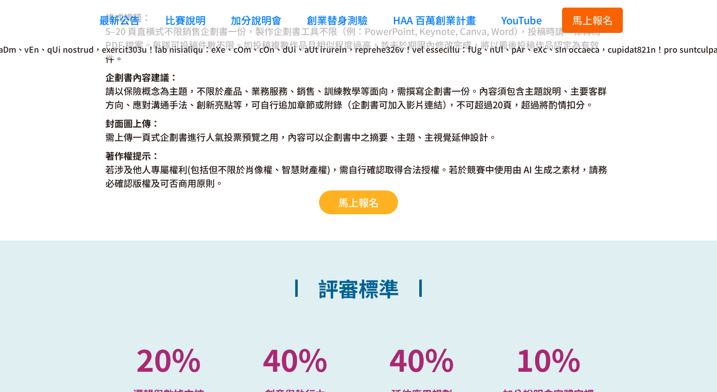
scroll to position [1974, 0]
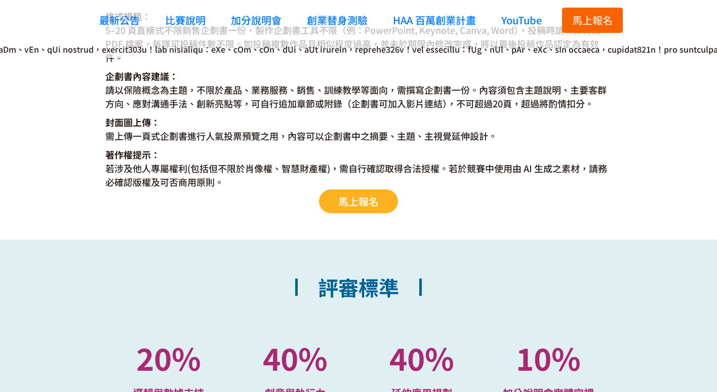
drag, startPoint x: 429, startPoint y: 111, endPoint x: 429, endPoint y: 83, distance: 27.3
drag, startPoint x: 429, startPoint y: 83, endPoint x: 405, endPoint y: 76, distance: 24.8
click at [405, 76] on dt "企劃書內容建議：" at bounding box center [358, 76] width 506 height 14
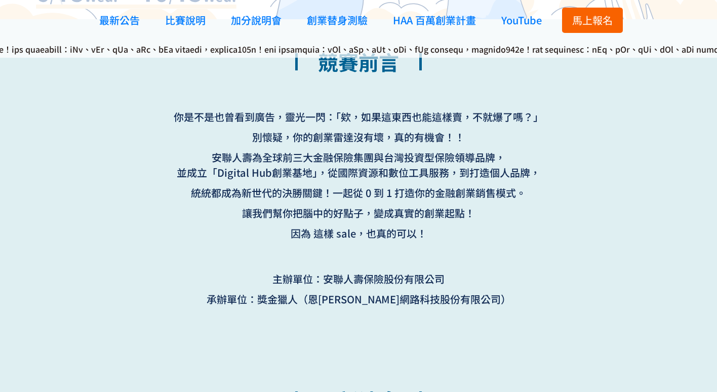
scroll to position [405, 0]
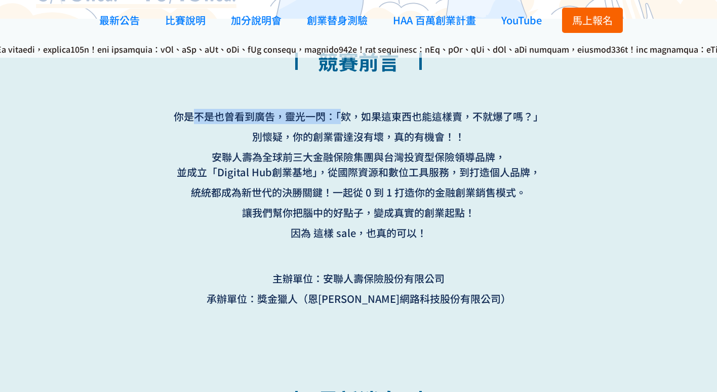
drag, startPoint x: 343, startPoint y: 111, endPoint x: 197, endPoint y: 117, distance: 145.4
click at [197, 117] on p "你是不是也曾看到廣告，靈光一閃：「欸，如果這東西也能這樣賣，不就爆了嗎？」" at bounding box center [358, 116] width 395 height 15
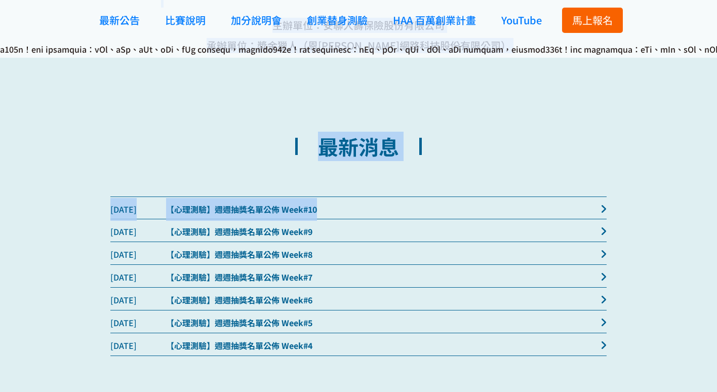
scroll to position [85, 0]
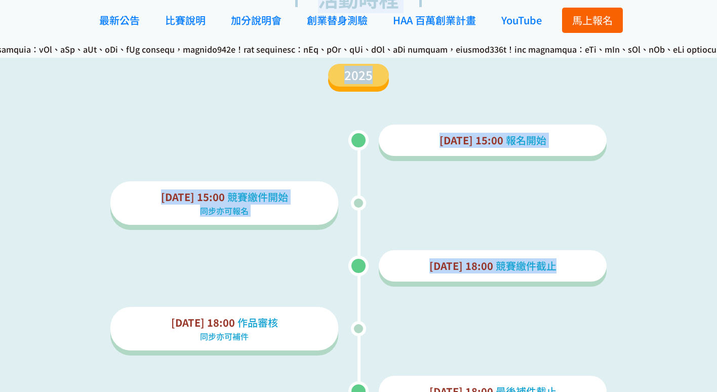
drag, startPoint x: 197, startPoint y: 117, endPoint x: 568, endPoint y: 257, distance: 395.9
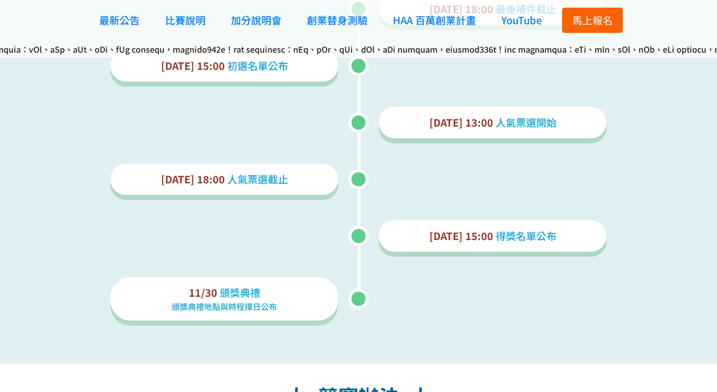
drag, startPoint x: 568, startPoint y: 257, endPoint x: 564, endPoint y: 252, distance: 5.8
click at [567, 256] on div "6/18 15:00 報名開始 9/10 15:00 競賽繳件開始 同步亦可報名 10/15 18:00 競賽繳件截止 10/15 18:00 作品審核 同步…" at bounding box center [358, 31] width 506 height 603
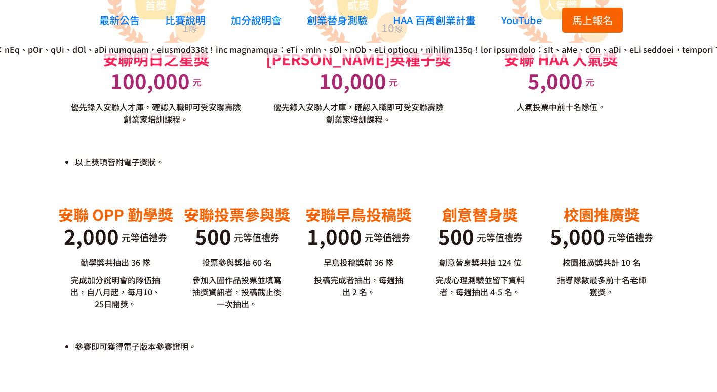
scroll to position [2631, 0]
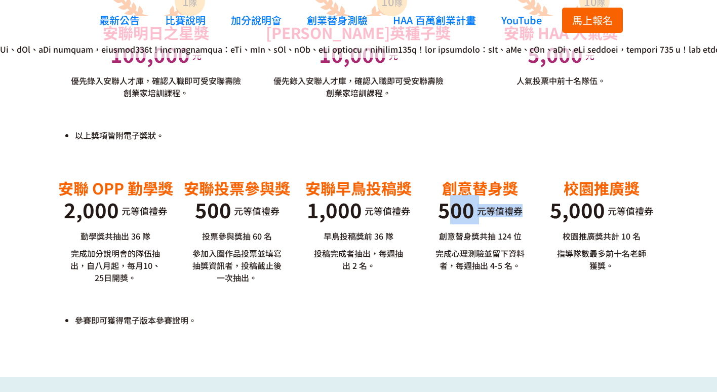
drag, startPoint x: 445, startPoint y: 206, endPoint x: 523, endPoint y: 206, distance: 77.9
click at [523, 206] on div "替身獎 124 名 創意替身獎 500 元等值禮券 創意替身獎共抽 124 位 完成心理測驗並留下資料者，每週抽出 4-5 名。" at bounding box center [479, 234] width 121 height 115
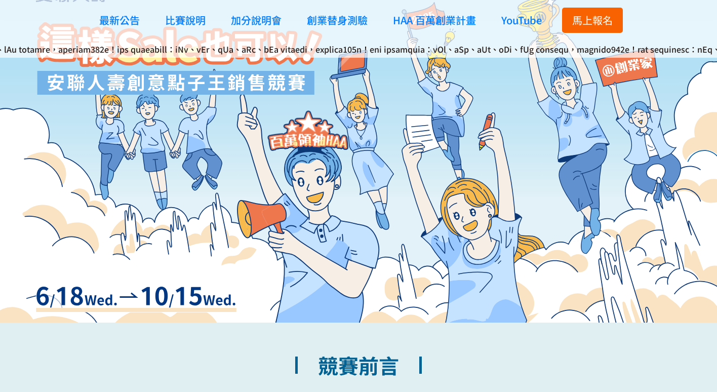
scroll to position [0, 0]
